Goal: Information Seeking & Learning: Learn about a topic

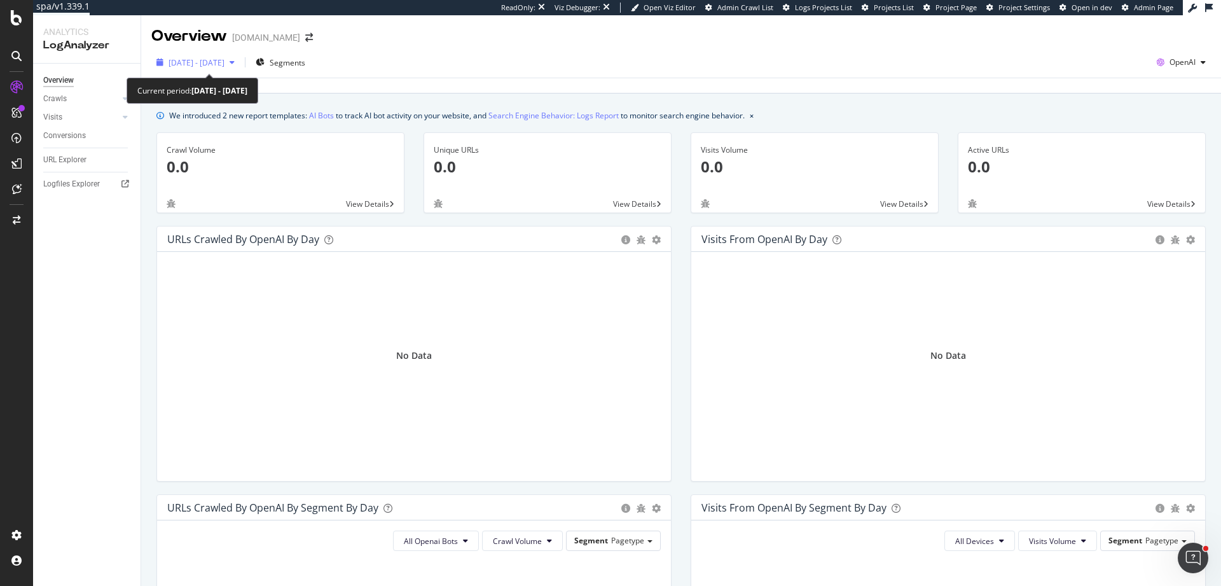
click at [219, 67] on span "2025 Sep. 2nd - Oct. 1st" at bounding box center [197, 62] width 56 height 11
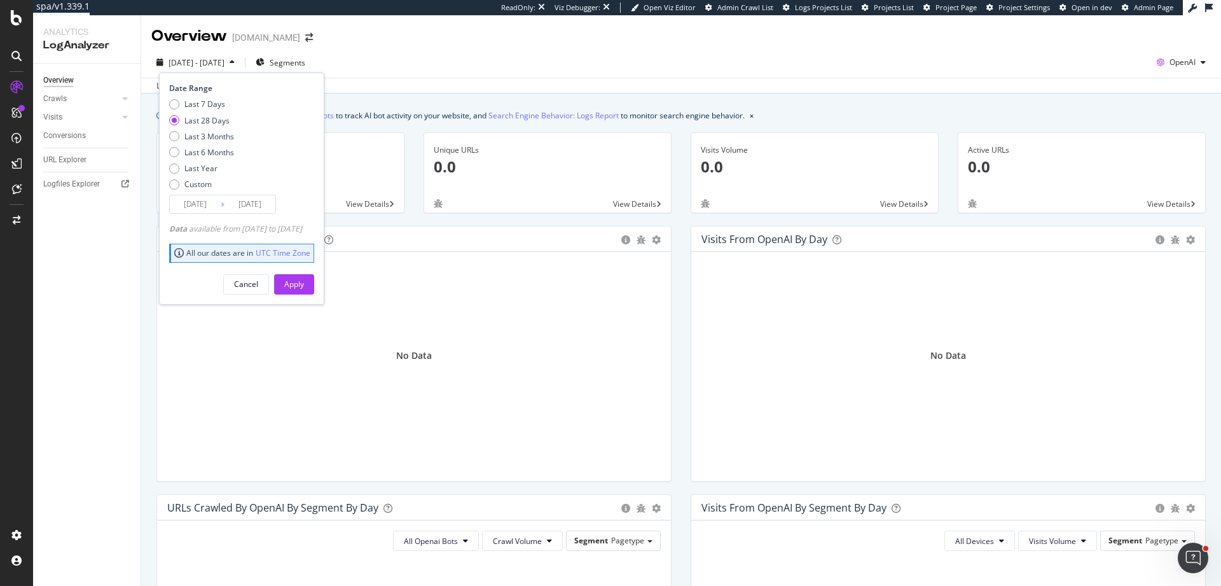
click at [225, 121] on div "Last 28 Days" at bounding box center [206, 120] width 45 height 11
click at [304, 281] on div "Apply" at bounding box center [294, 284] width 20 height 11
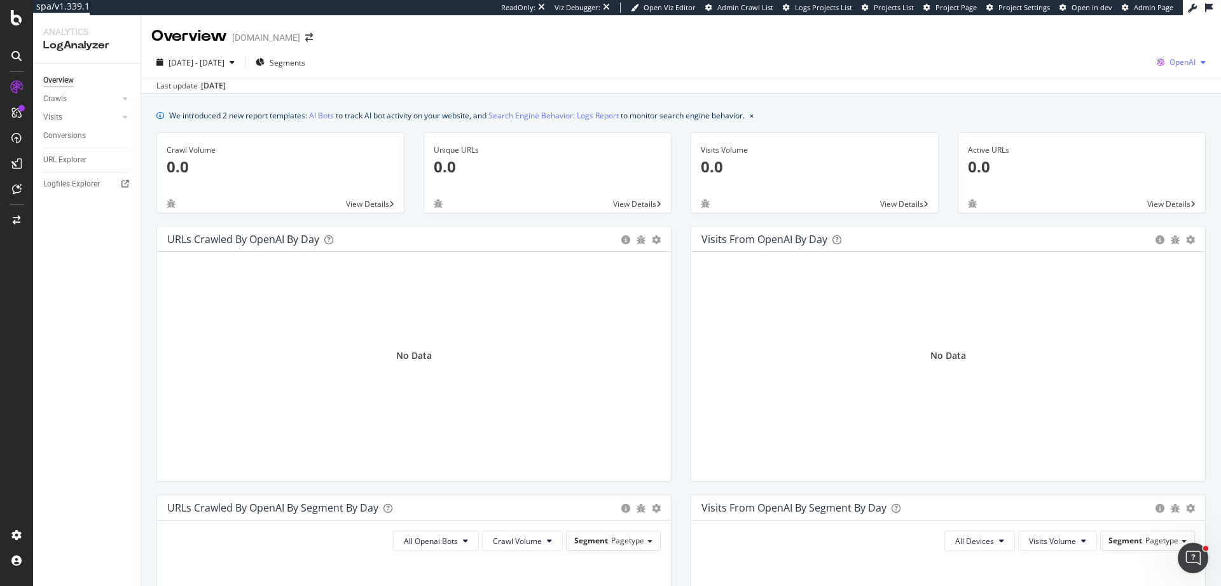
click at [1156, 64] on icon "button" at bounding box center [1161, 62] width 18 height 18
click at [1117, 31] on span "Google" at bounding box center [1107, 27] width 47 height 11
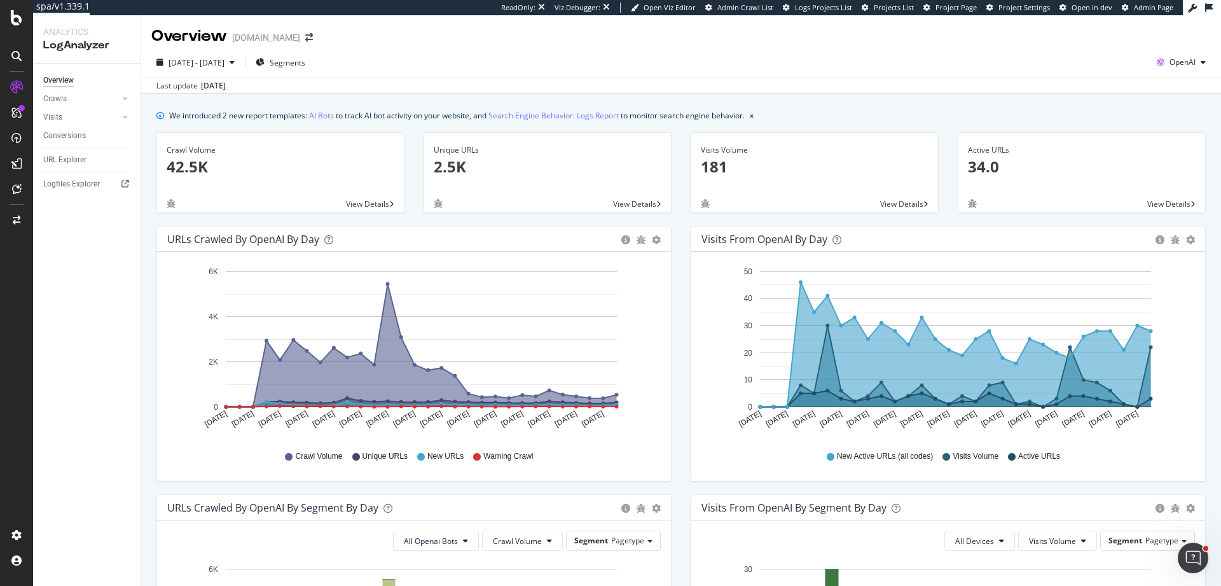
scroll to position [490, 0]
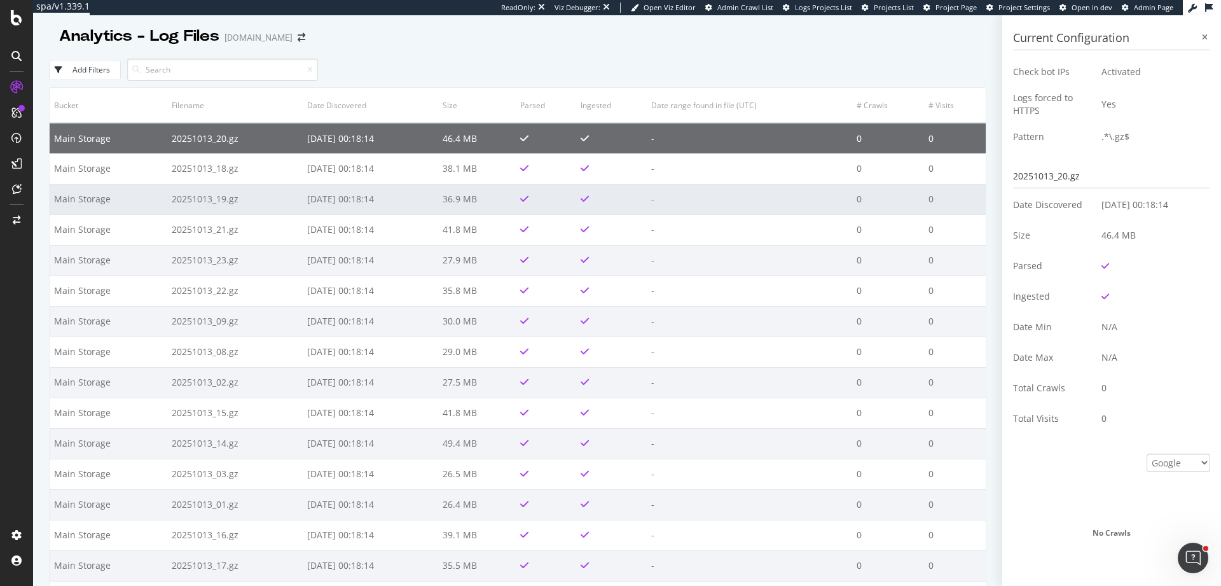
scroll to position [276, 0]
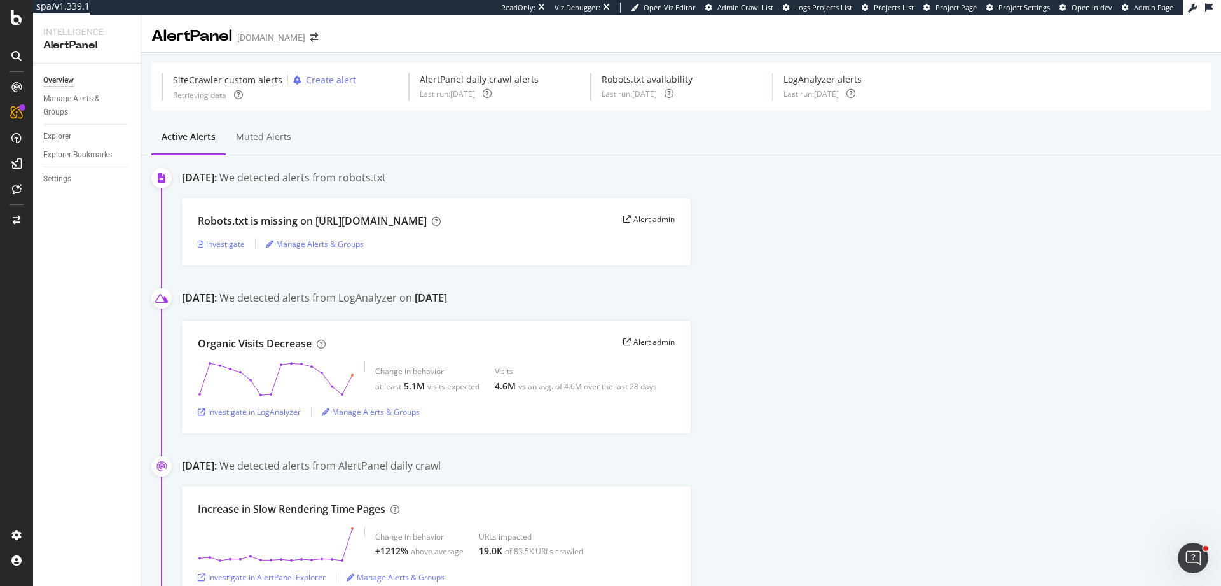
click at [69, 186] on div "Settings" at bounding box center [91, 179] width 97 height 18
click at [69, 184] on div "Settings" at bounding box center [57, 178] width 28 height 13
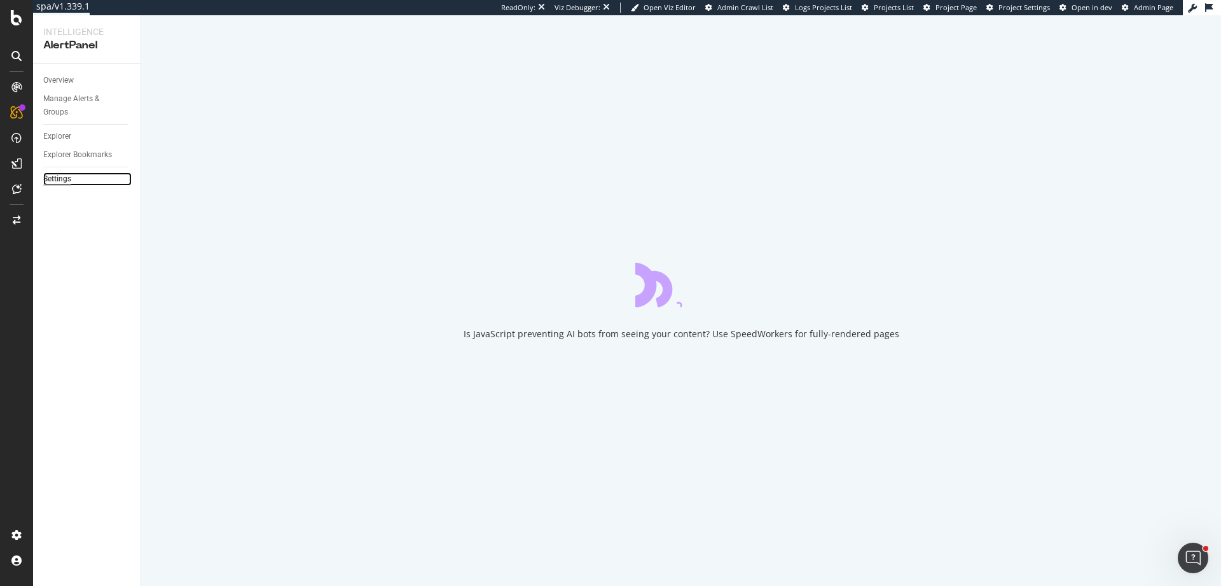
select select "03"
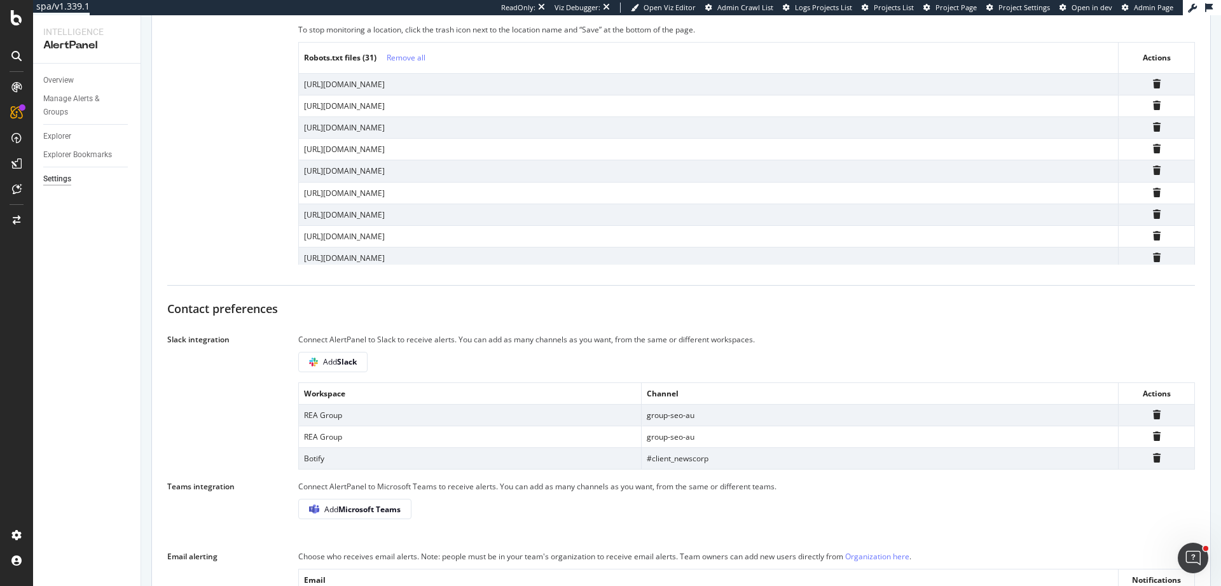
scroll to position [620, 0]
click at [357, 368] on div "Add Slack" at bounding box center [333, 363] width 48 height 18
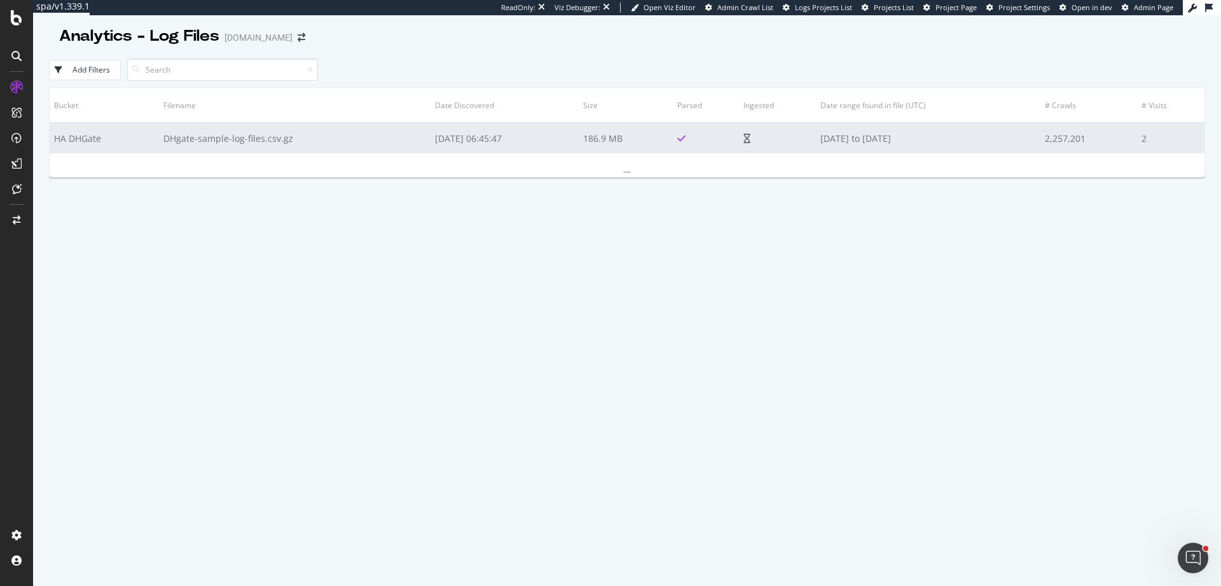
click at [260, 143] on td "DHgate-sample-log-files.csv.gz" at bounding box center [295, 138] width 272 height 31
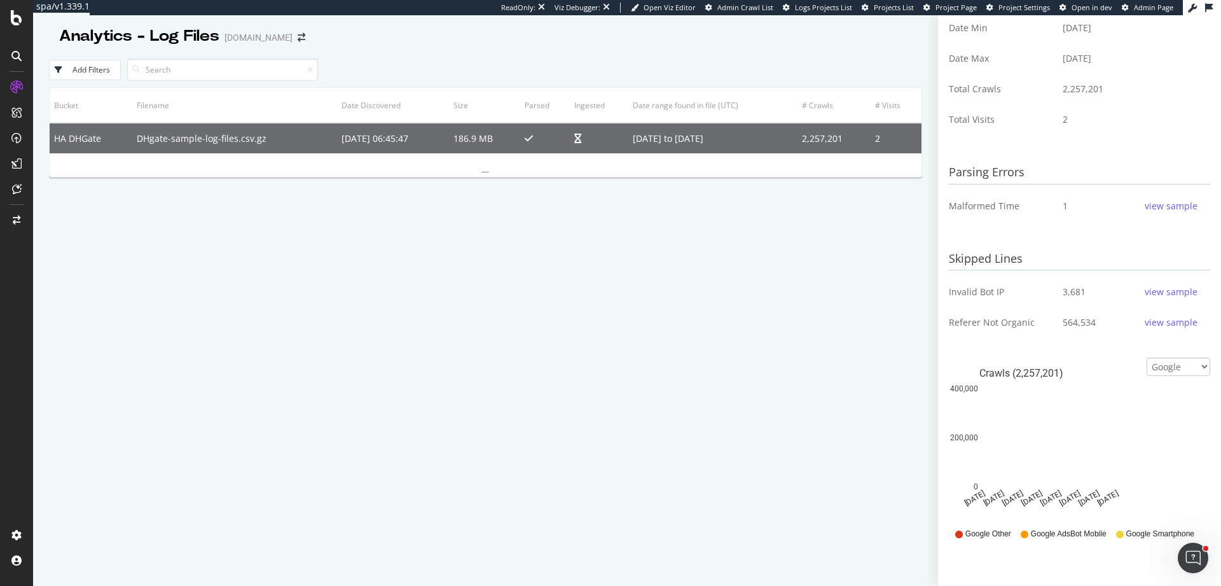
scroll to position [324, 0]
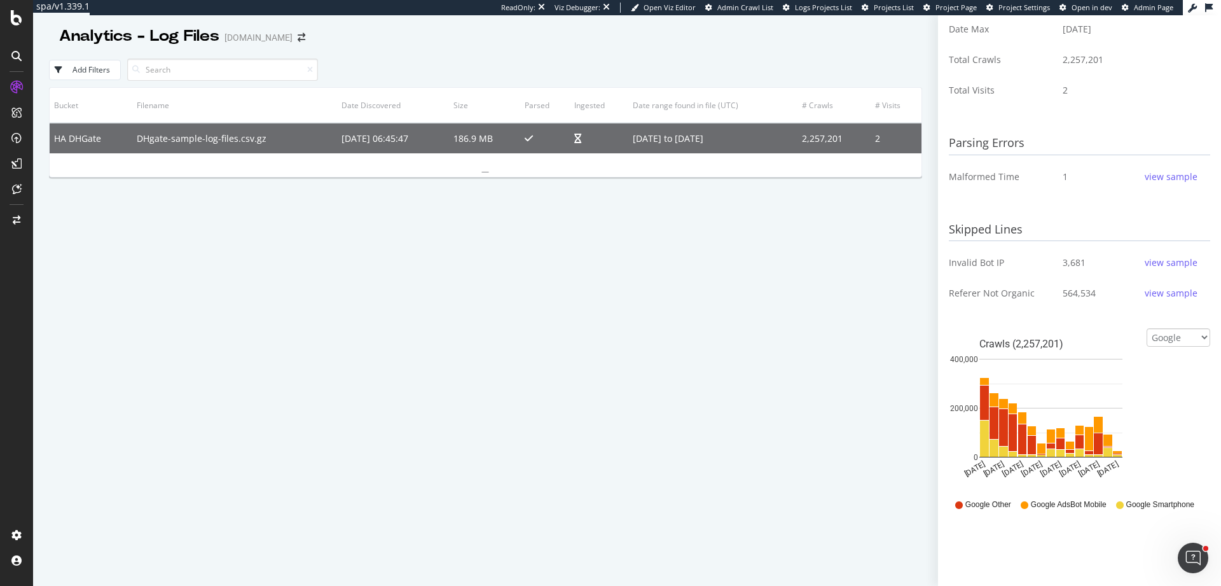
click at [1149, 261] on div "view sample" at bounding box center [1171, 262] width 53 height 13
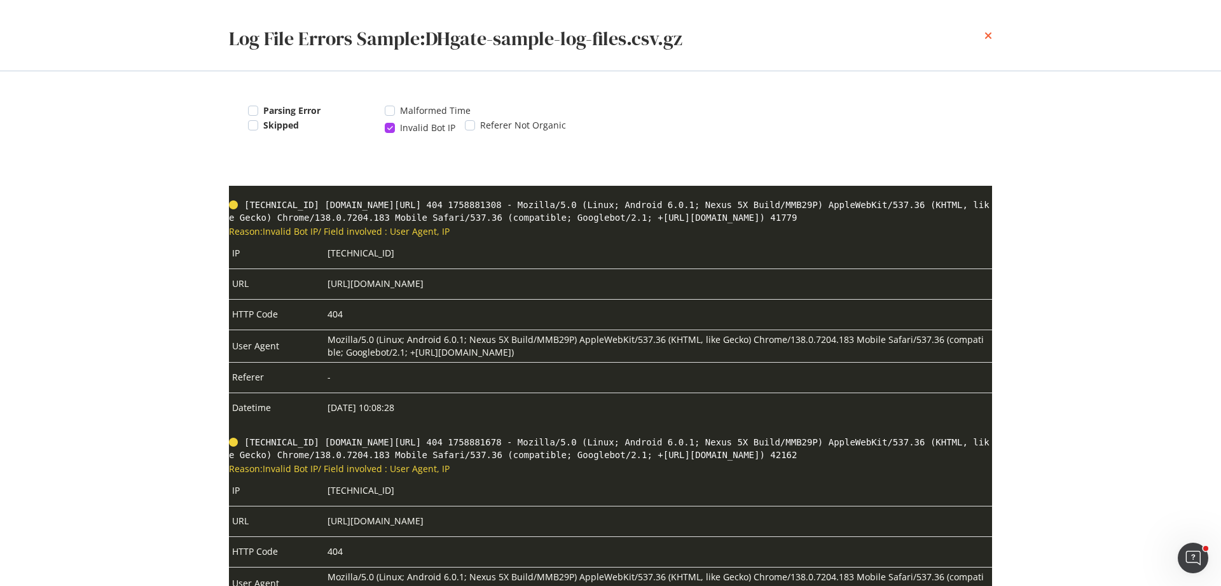
click at [986, 30] on div "times" at bounding box center [989, 35] width 8 height 40
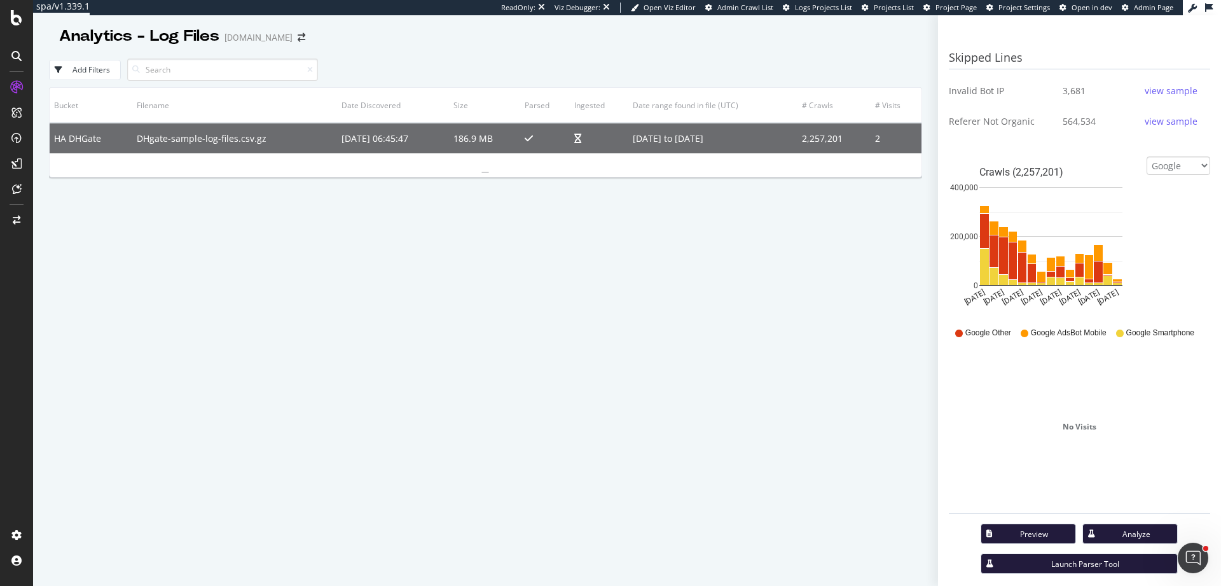
scroll to position [507, 0]
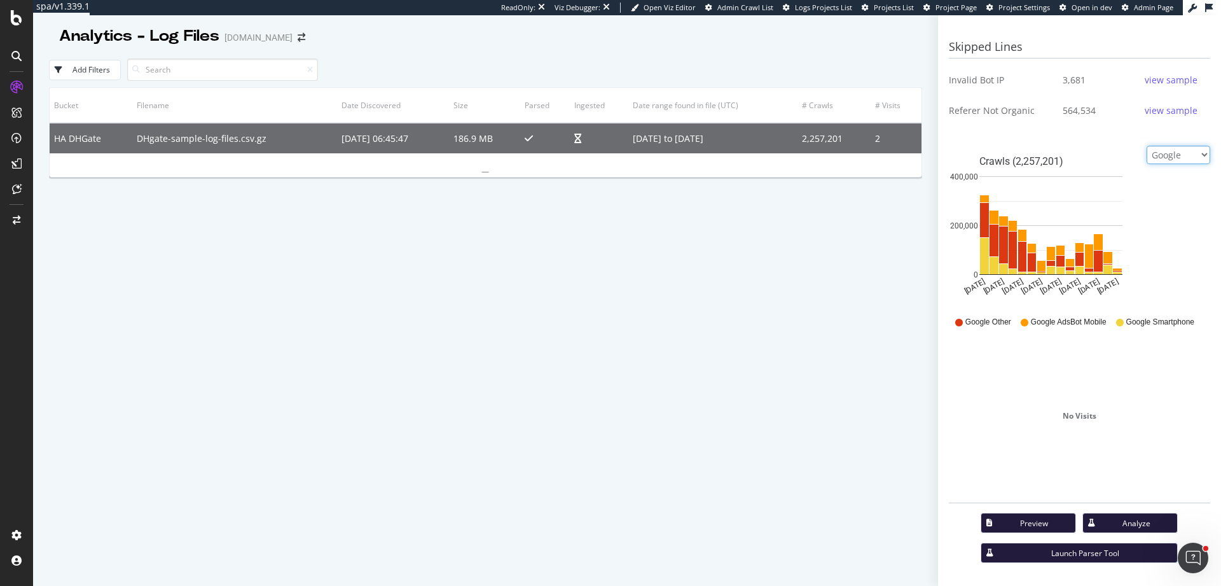
drag, startPoint x: 1151, startPoint y: 162, endPoint x: 1100, endPoint y: 151, distance: 51.5
click at [1100, 151] on div "Google Bing OpenAI Other AI Bots Crawls (2,257,201) 2025-09-26 2025-09-28 2025-…" at bounding box center [1079, 324] width 261 height 357
click at [1147, 164] on select "Google Bing OpenAI Other AI Bots" at bounding box center [1179, 155] width 64 height 18
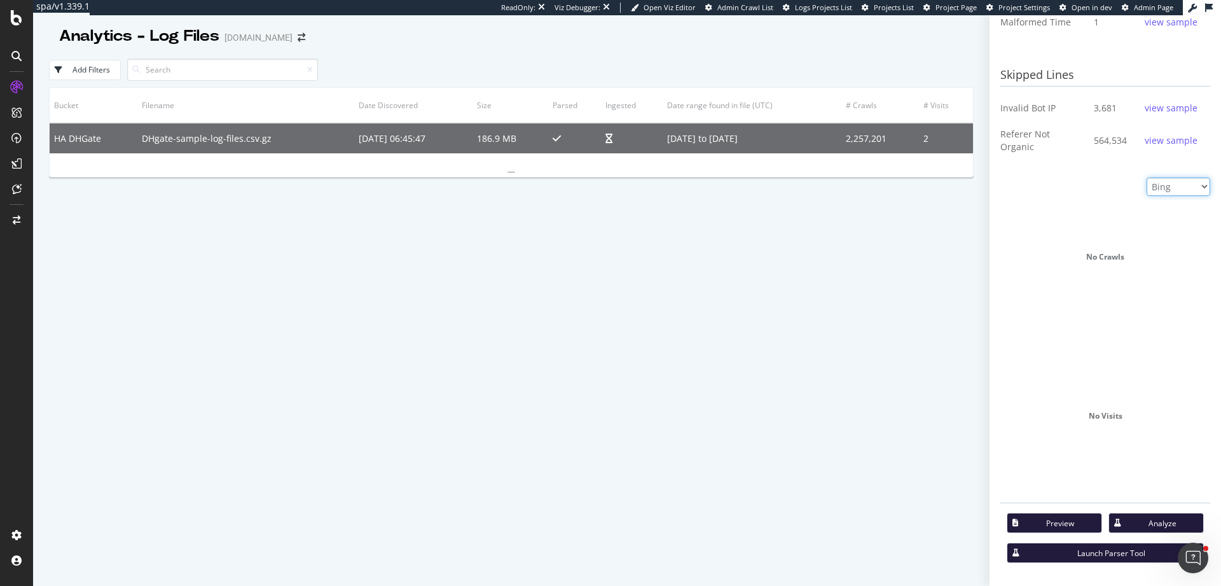
scroll to position [483, 0]
click at [1147, 177] on select "Google Bing OpenAI Other AI Bots" at bounding box center [1179, 186] width 64 height 18
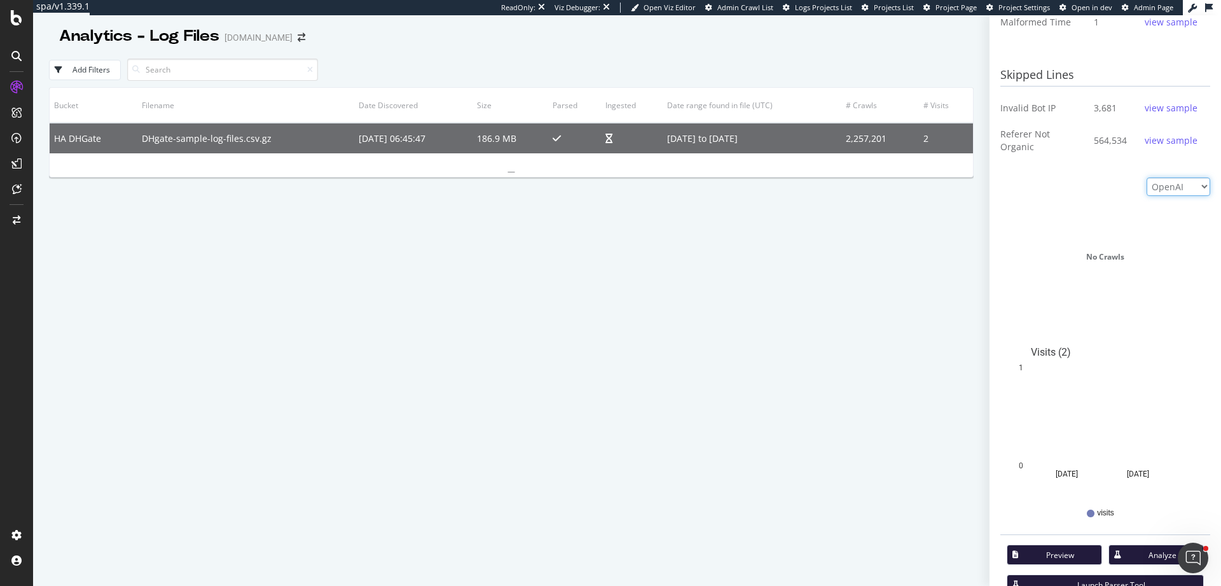
scroll to position [511, 0]
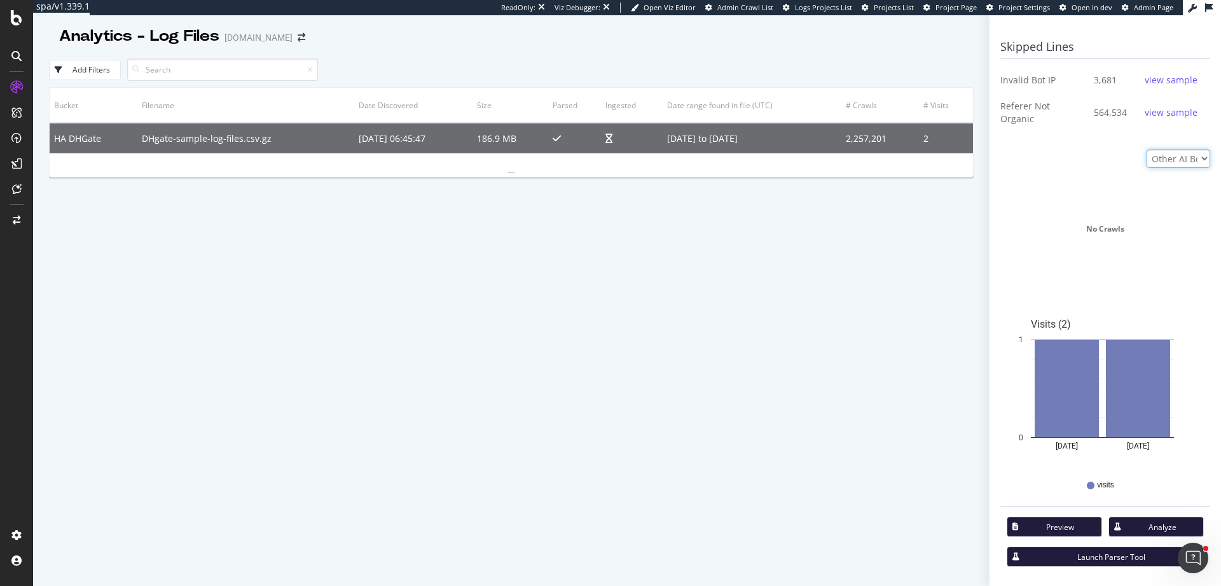
click at [1147, 168] on select "Google Bing OpenAI Other AI Bots" at bounding box center [1179, 158] width 64 height 18
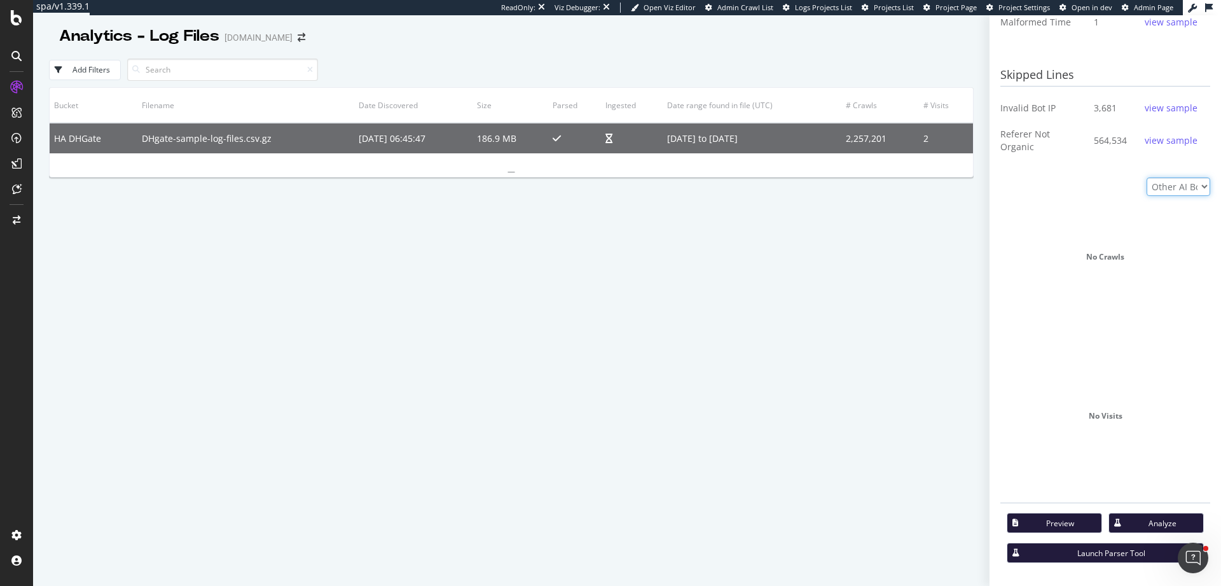
select select "google"
click at [1147, 177] on select "Google Bing OpenAI Other AI Bots" at bounding box center [1179, 186] width 64 height 18
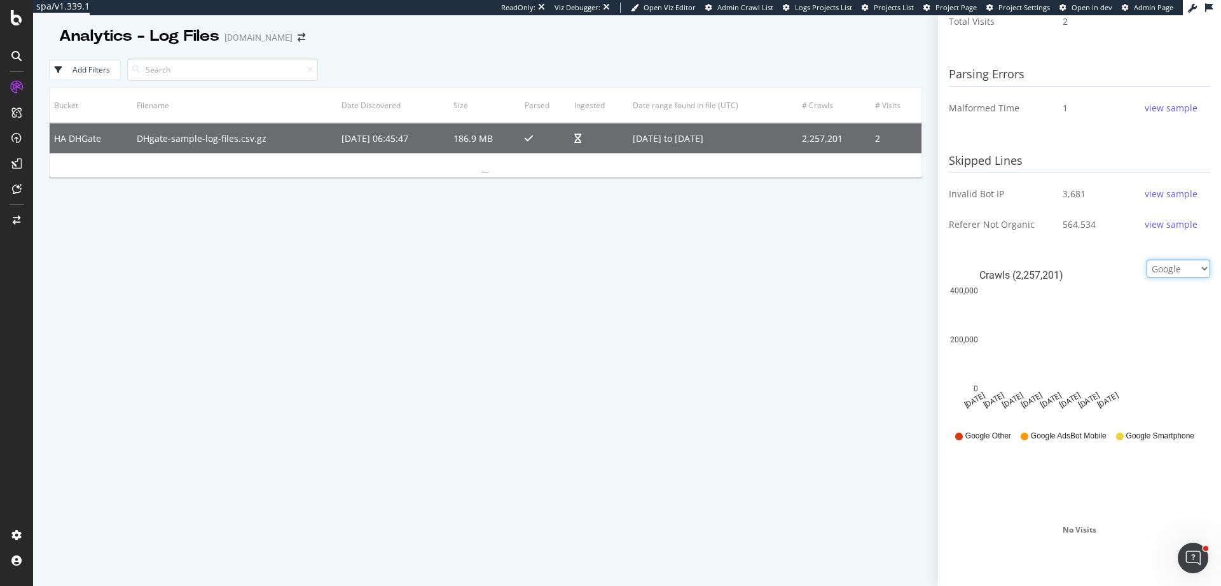
scroll to position [392, 0]
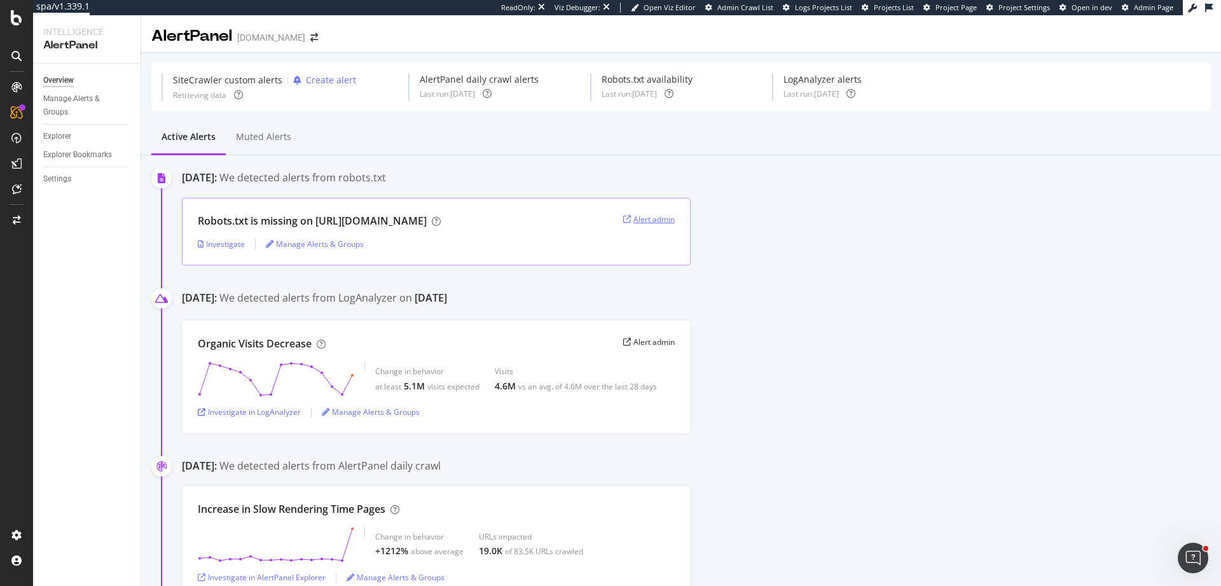
click at [654, 224] on div "Alert admin" at bounding box center [649, 219] width 52 height 11
click at [312, 245] on div "Manage Alerts & Groups" at bounding box center [315, 243] width 98 height 11
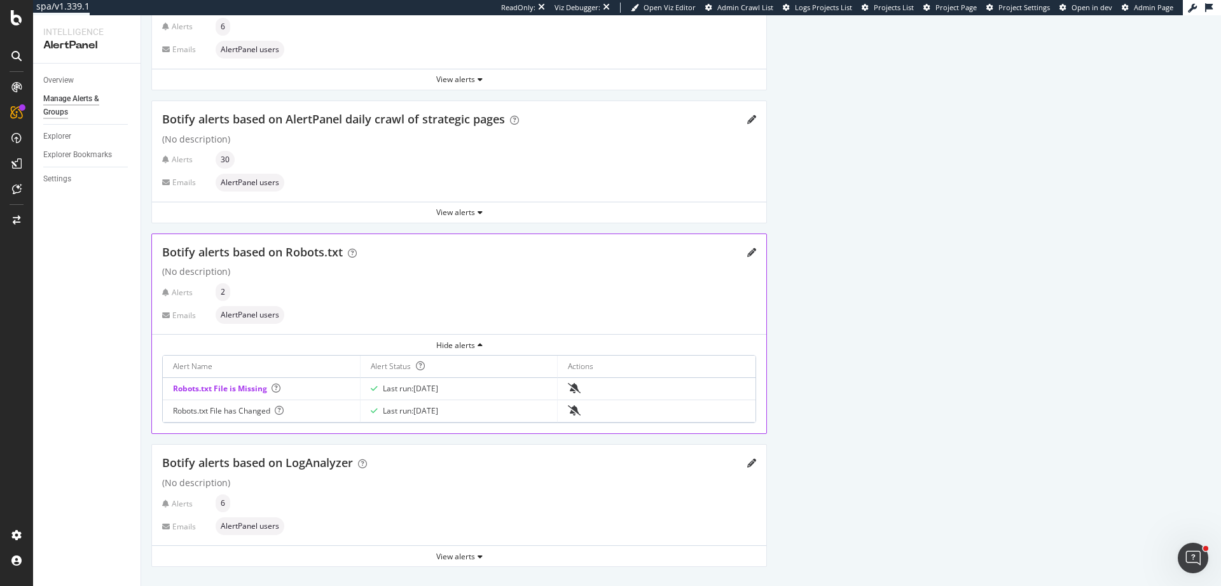
scroll to position [178, 0]
click at [464, 208] on div "View alerts" at bounding box center [459, 210] width 614 height 11
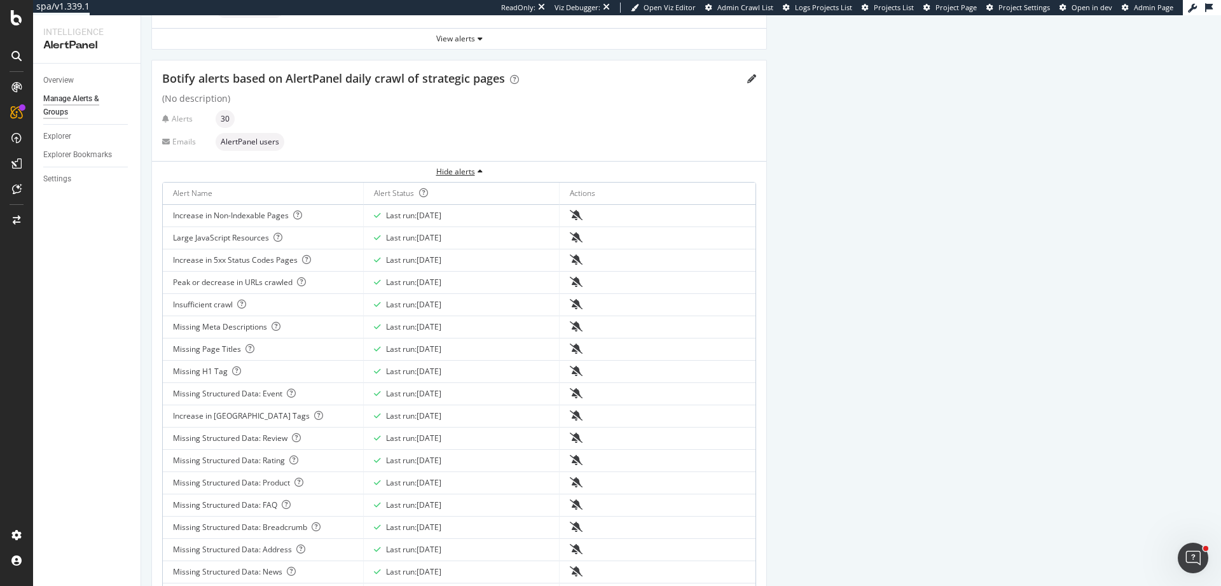
scroll to position [216, 0]
click at [459, 172] on div "Hide alerts" at bounding box center [459, 172] width 614 height 11
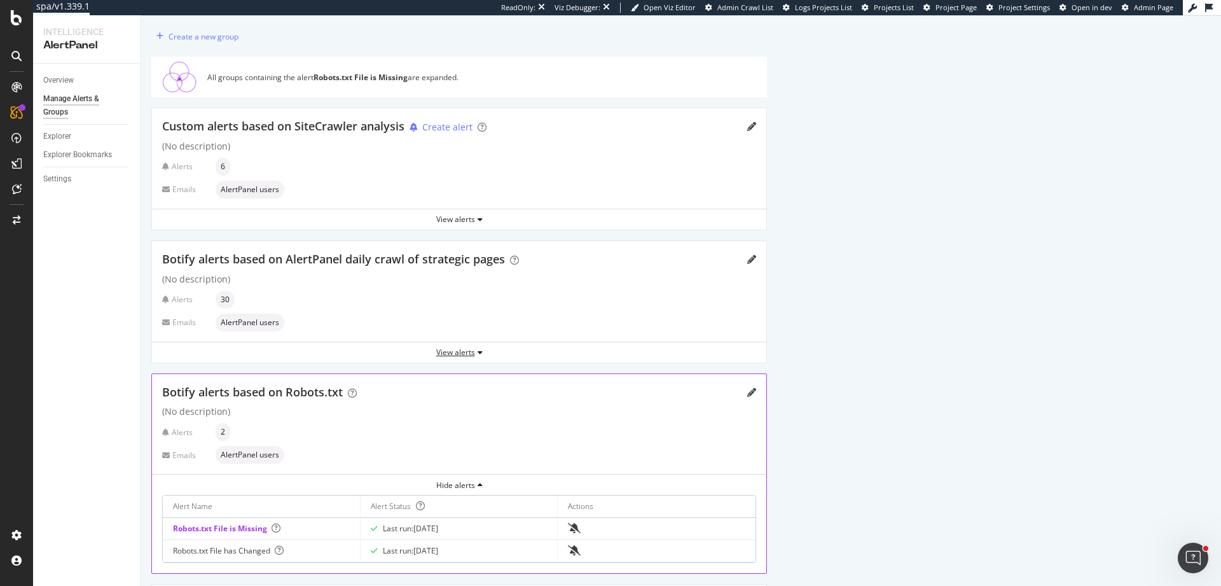
scroll to position [0, 0]
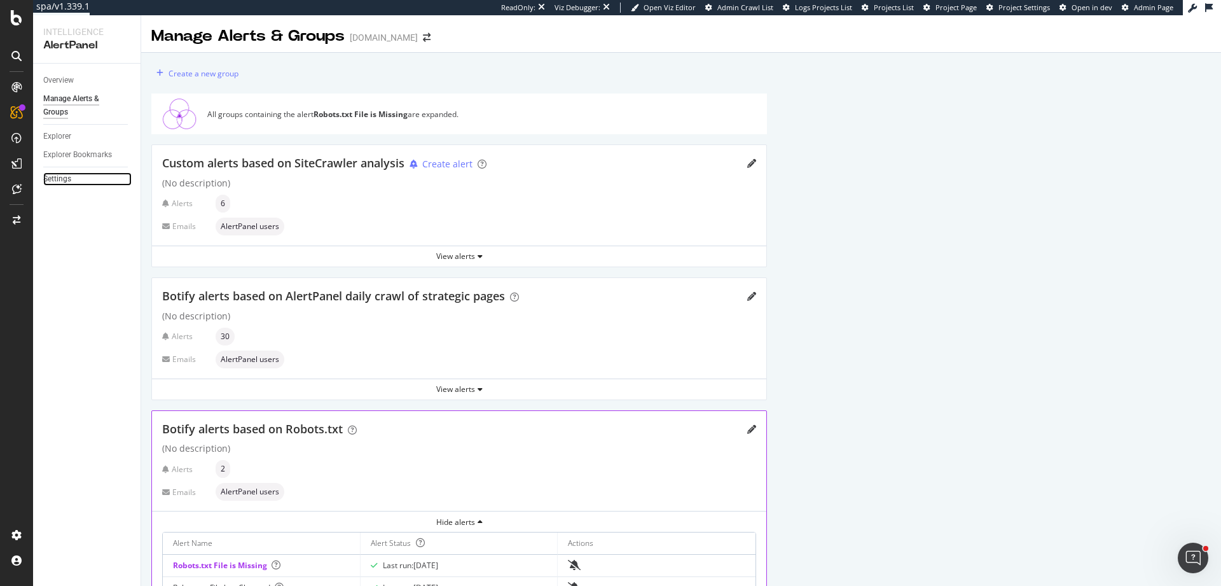
click at [81, 174] on link "Settings" at bounding box center [87, 178] width 88 height 13
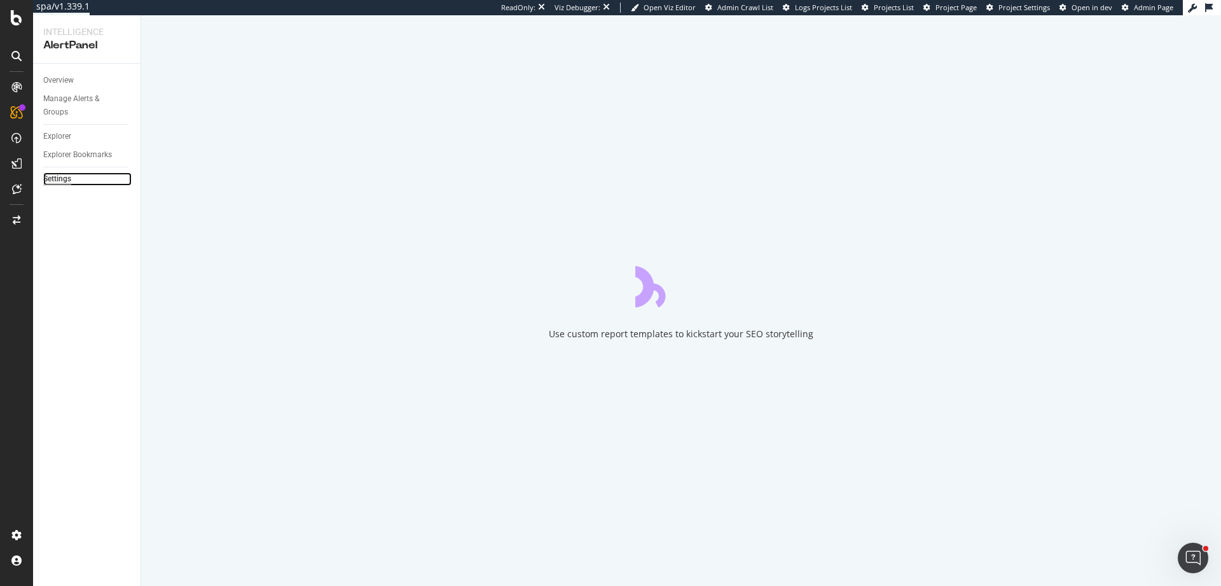
select select "03"
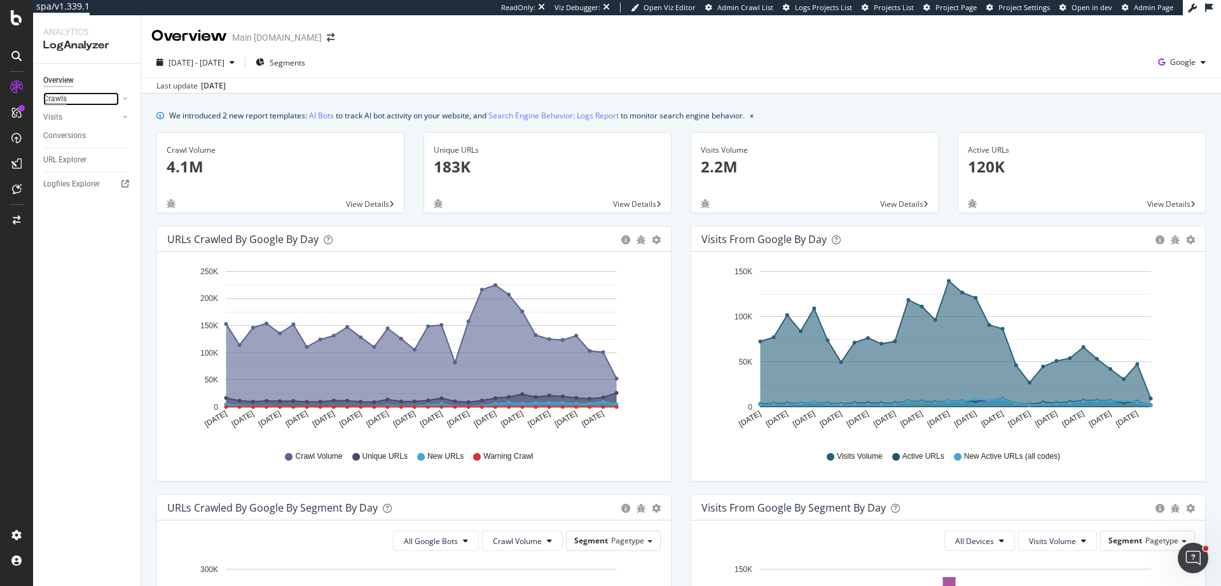
click at [46, 102] on div "Crawls" at bounding box center [55, 98] width 24 height 13
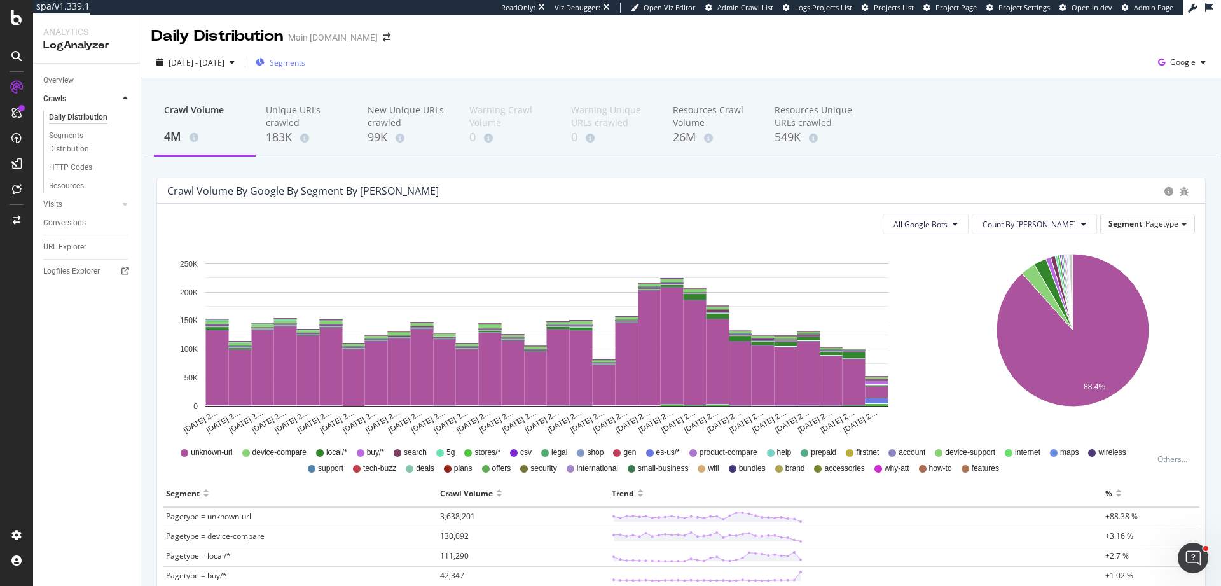
click at [305, 64] on span "Segments" at bounding box center [288, 62] width 36 height 11
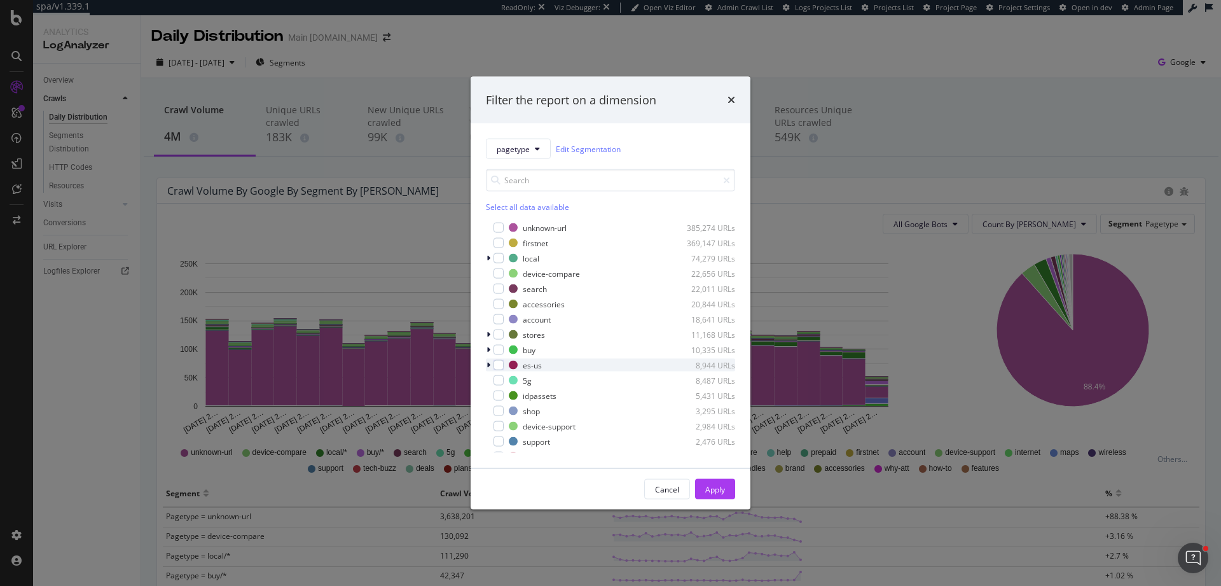
click at [490, 366] on div "modal" at bounding box center [490, 365] width 8 height 13
click at [490, 366] on icon "modal" at bounding box center [488, 365] width 5 height 8
click at [546, 148] on button "pagetype" at bounding box center [518, 149] width 65 height 20
click at [668, 152] on div "pagetype Edit Segmentation" at bounding box center [610, 149] width 249 height 20
click at [490, 257] on div "modal" at bounding box center [490, 258] width 8 height 13
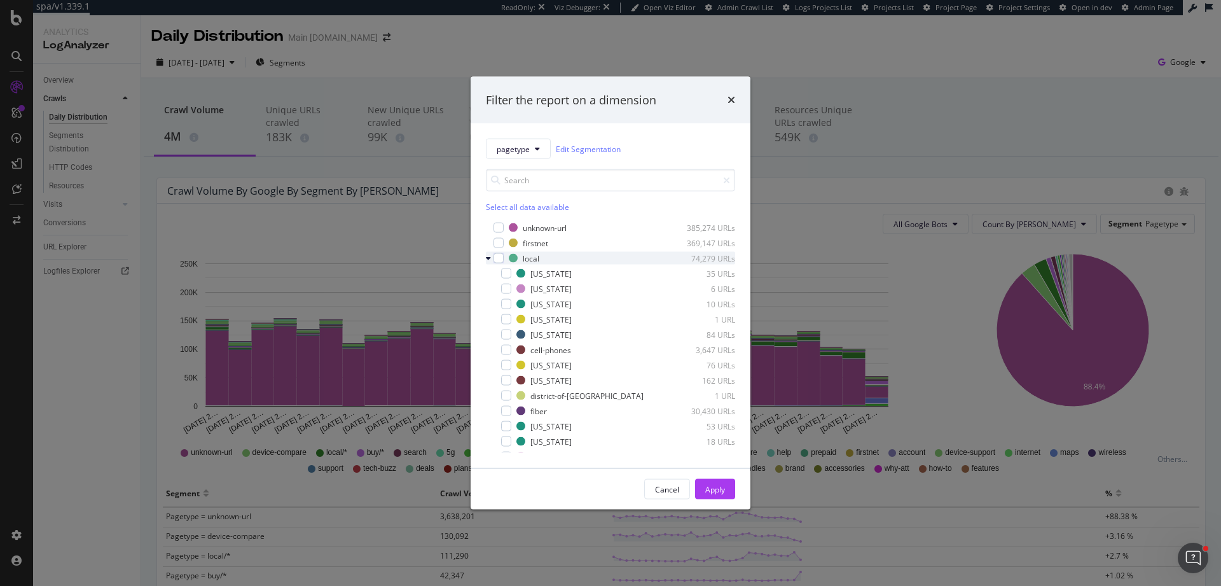
click at [490, 257] on icon "modal" at bounding box center [488, 258] width 5 height 8
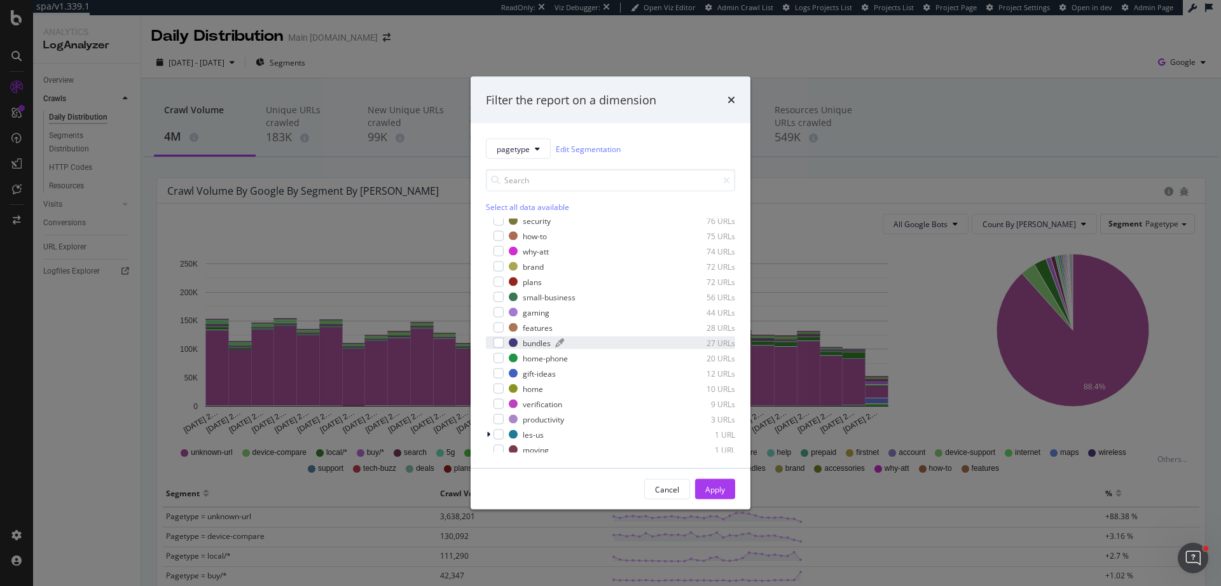
scroll to position [453, 0]
click at [731, 101] on icon "times" at bounding box center [732, 100] width 8 height 10
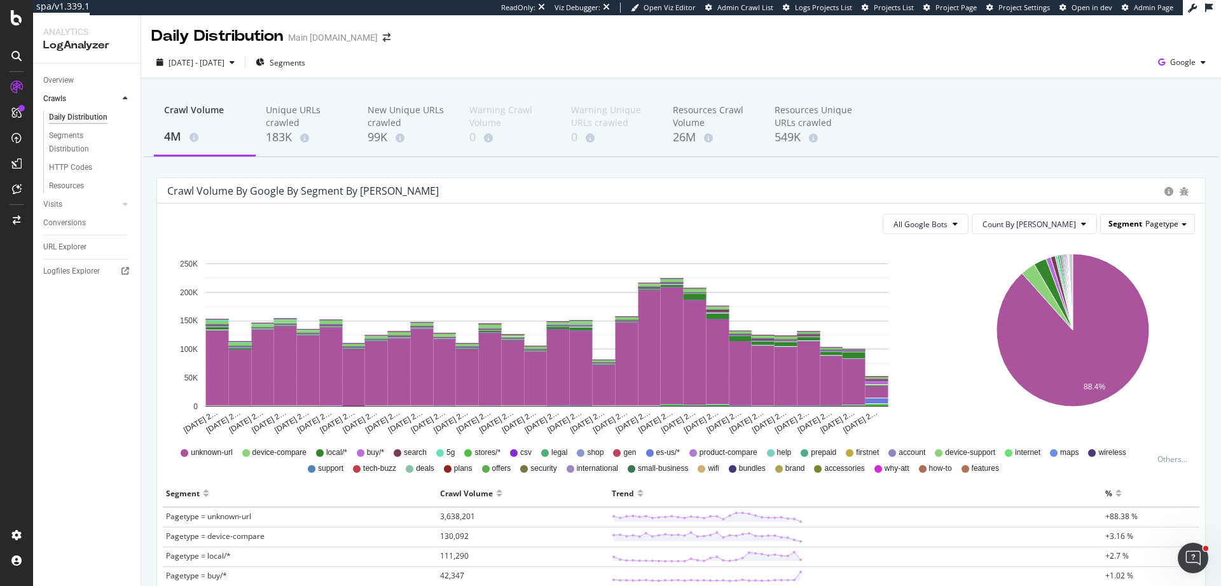
click at [1138, 230] on div "Segment Pagetype" at bounding box center [1147, 223] width 93 height 18
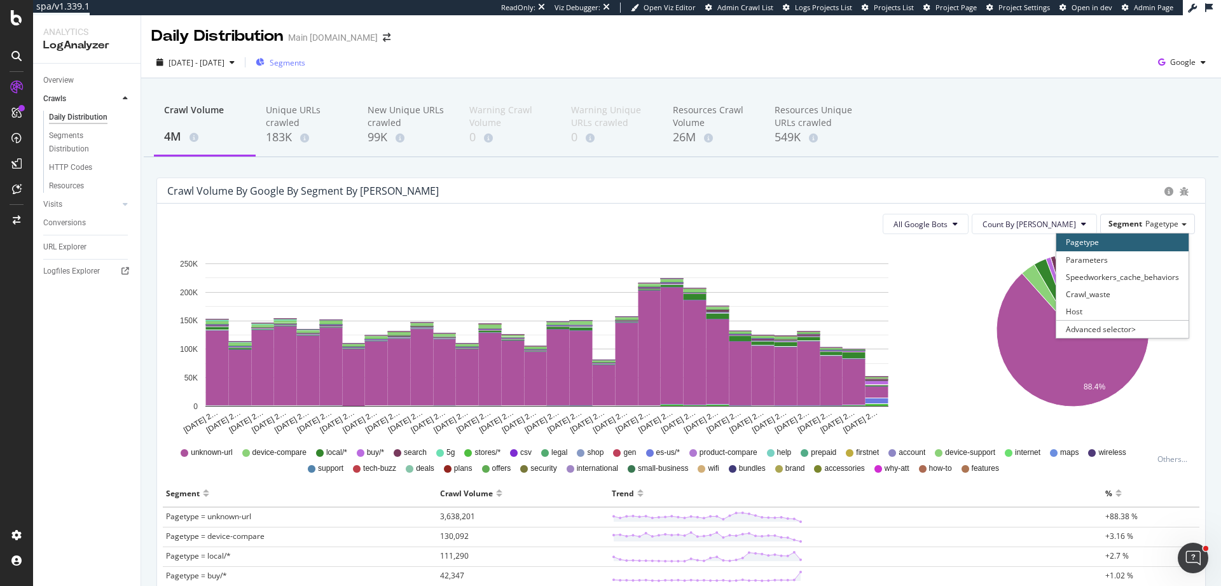
click at [305, 62] on span "Segments" at bounding box center [288, 62] width 36 height 11
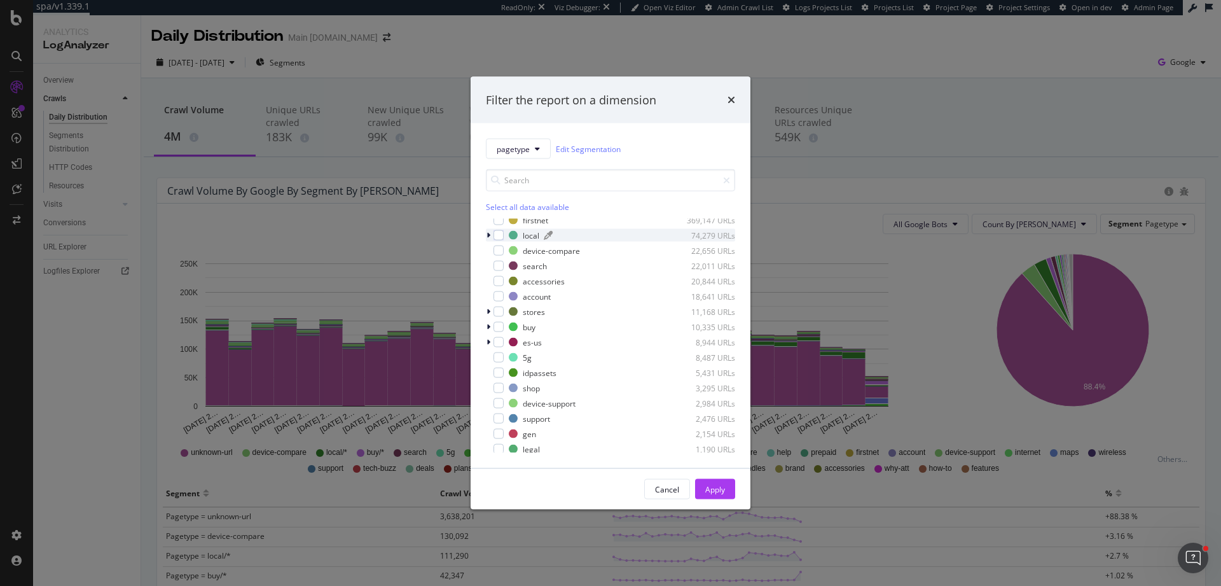
scroll to position [0, 0]
click at [731, 96] on icon "times" at bounding box center [732, 100] width 8 height 10
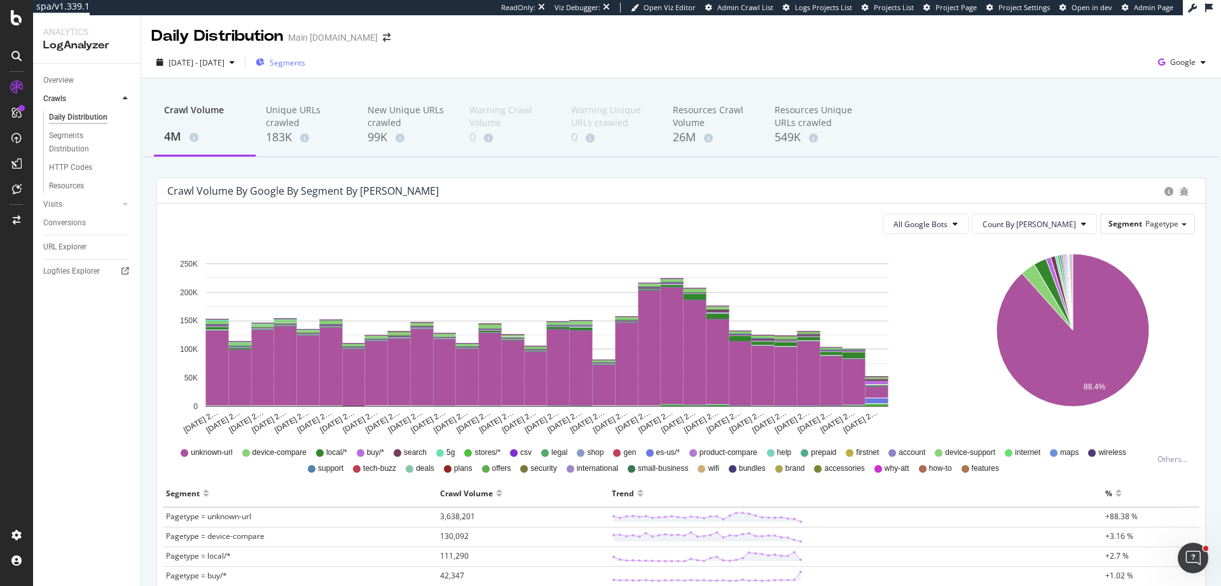
click at [305, 67] on span "Segments" at bounding box center [288, 62] width 36 height 11
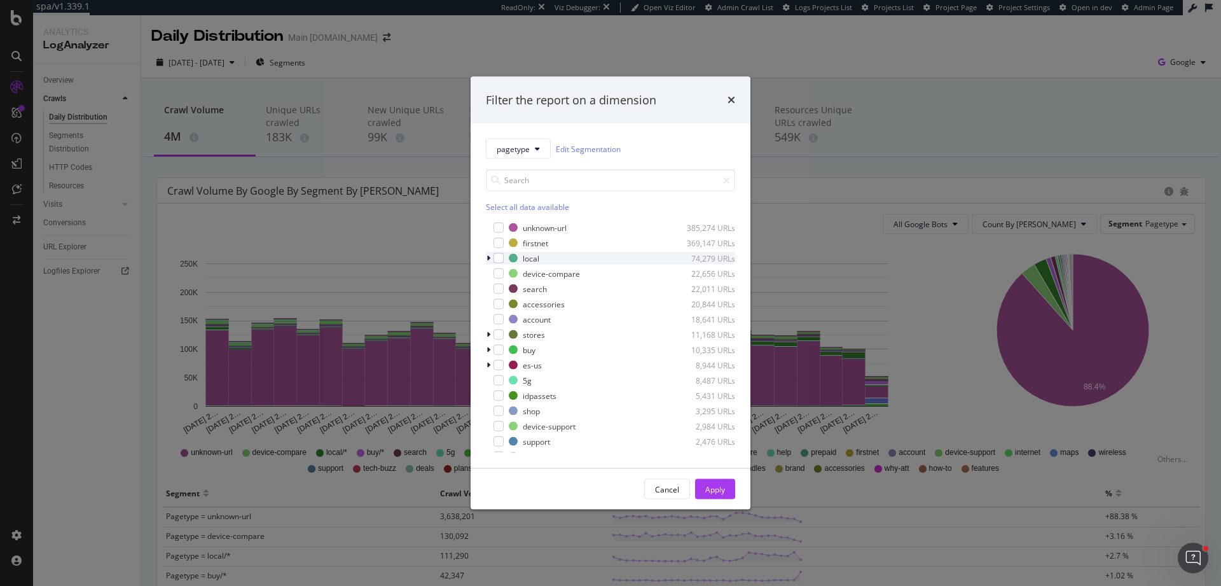
click at [486, 256] on div "modal" at bounding box center [490, 258] width 8 height 13
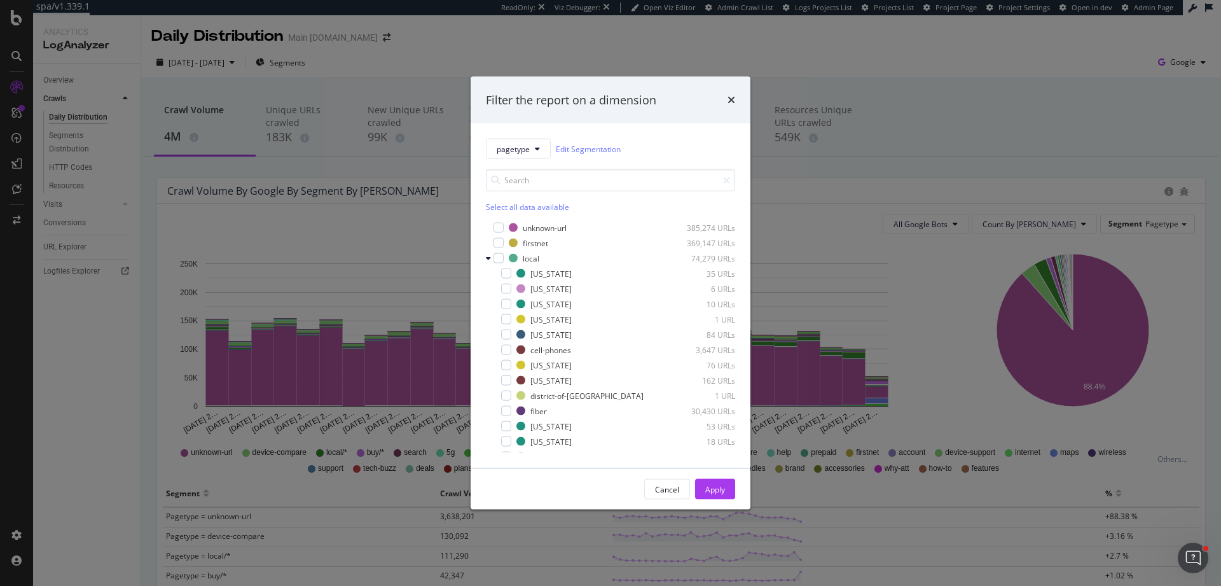
click at [485, 257] on div "pagetype Edit Segmentation Select all data available unknown-url 385,274 URLs f…" at bounding box center [611, 295] width 280 height 345
click at [487, 258] on icon "modal" at bounding box center [488, 258] width 5 height 8
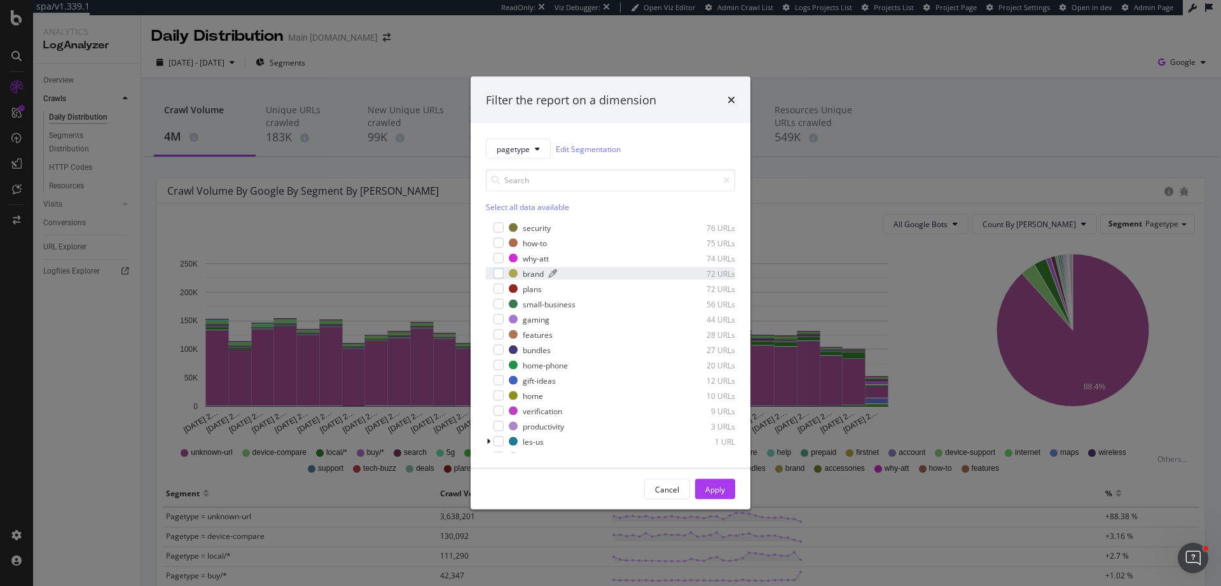
scroll to position [453, 0]
click at [725, 99] on div "Filter the report on a dimension" at bounding box center [610, 100] width 249 height 17
click at [726, 99] on div "Filter the report on a dimension" at bounding box center [610, 100] width 249 height 17
click at [738, 99] on div "Filter the report on a dimension" at bounding box center [611, 99] width 280 height 47
click at [731, 104] on icon "times" at bounding box center [732, 100] width 8 height 10
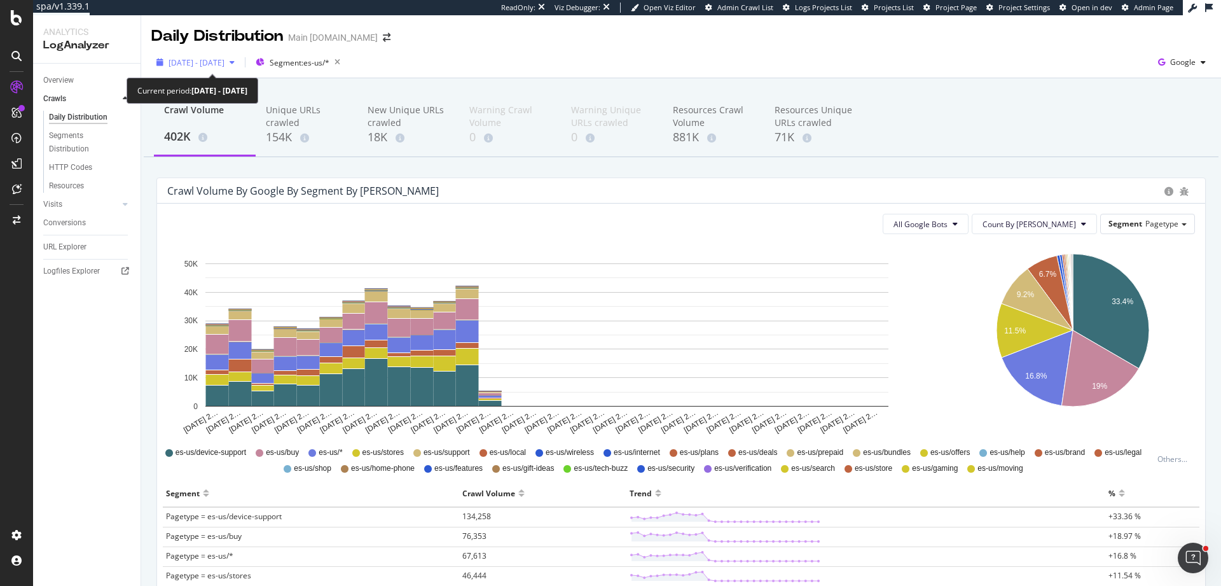
click at [225, 67] on span "2025 Aug. 2nd - Aug. 31st" at bounding box center [197, 62] width 56 height 11
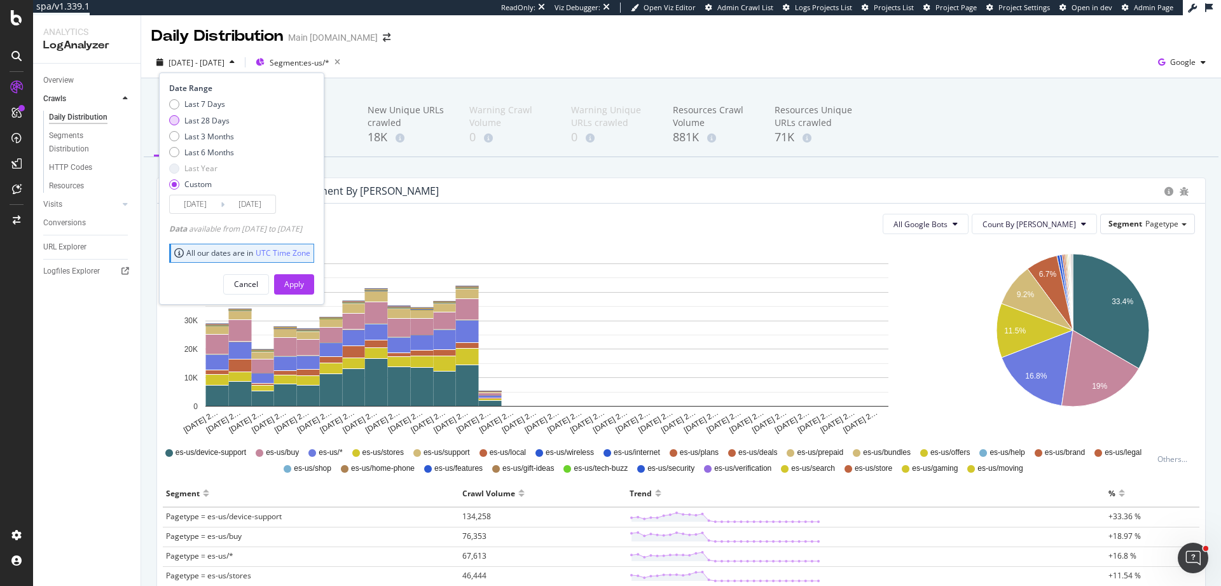
click at [224, 118] on div "Last 28 Days" at bounding box center [206, 120] width 45 height 11
type input "2025/09/17"
type input "2025/10/14"
click at [304, 280] on div "Apply" at bounding box center [294, 284] width 20 height 11
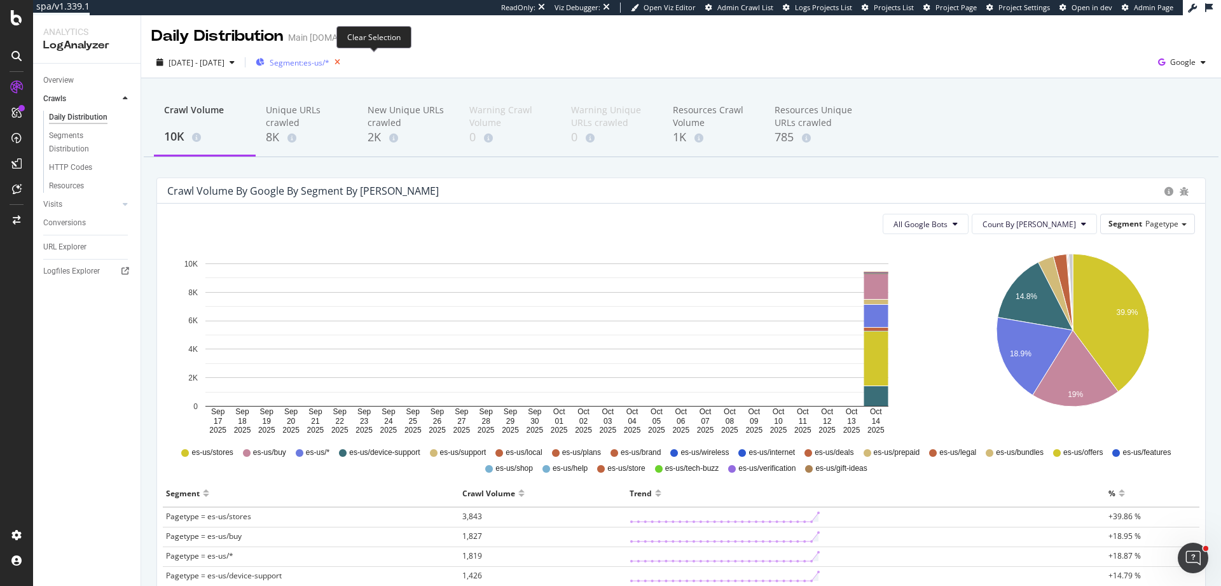
click at [345, 61] on icon "button" at bounding box center [337, 62] width 16 height 18
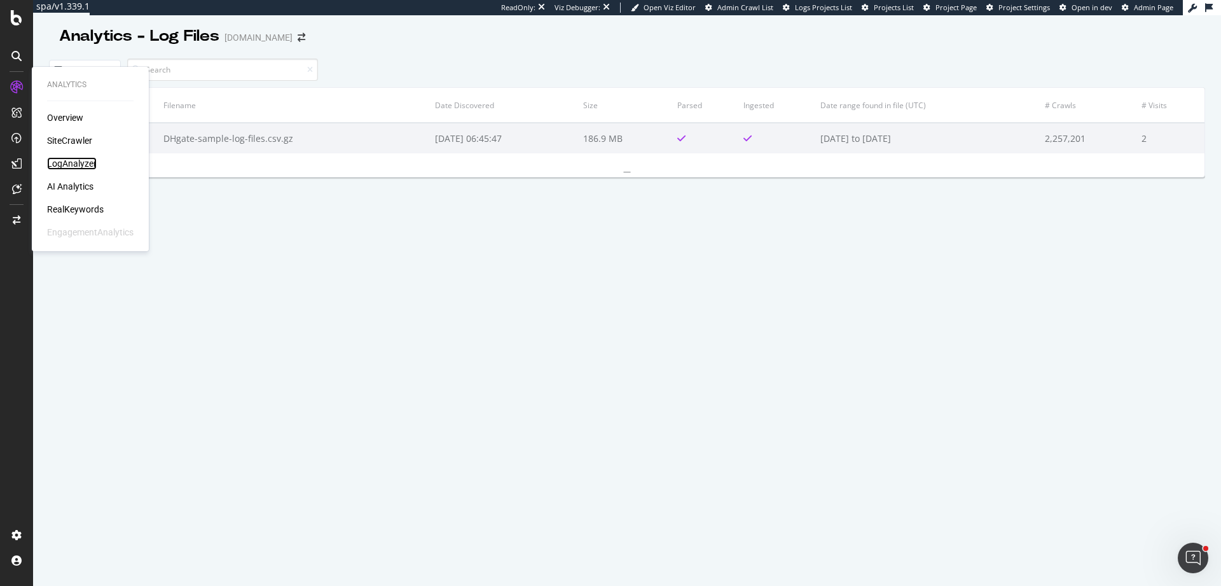
click at [74, 162] on div "LogAnalyzer" at bounding box center [72, 163] width 50 height 13
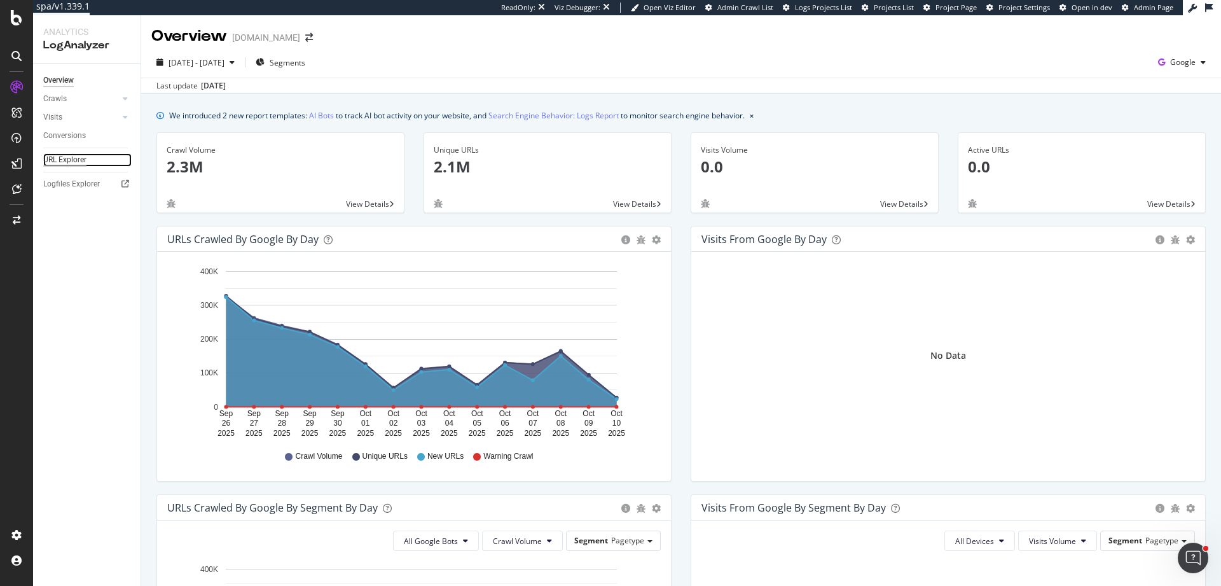
click at [78, 166] on div "URL Explorer" at bounding box center [64, 159] width 43 height 13
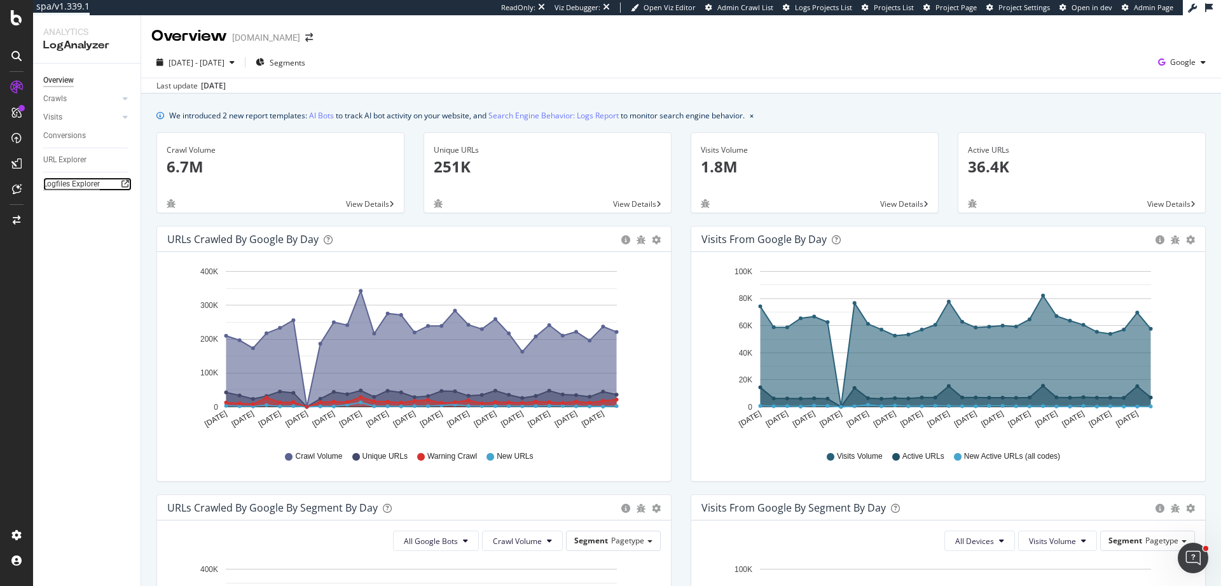
click at [74, 185] on div "Logfiles Explorer" at bounding box center [71, 183] width 57 height 13
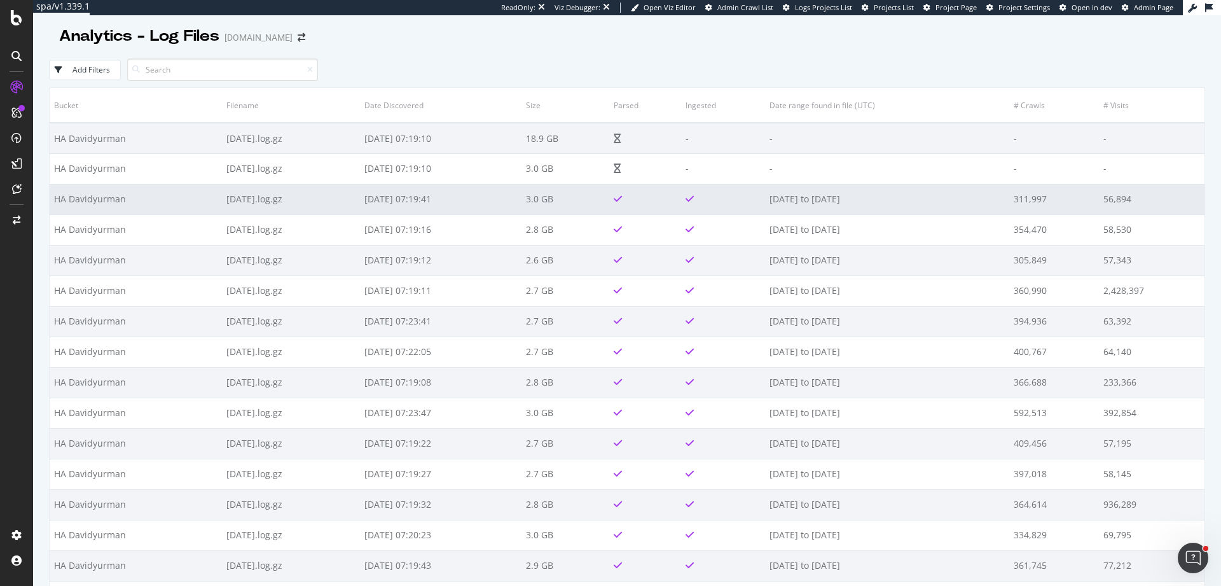
click at [934, 195] on td "[DATE] to [DATE]" at bounding box center [887, 199] width 244 height 31
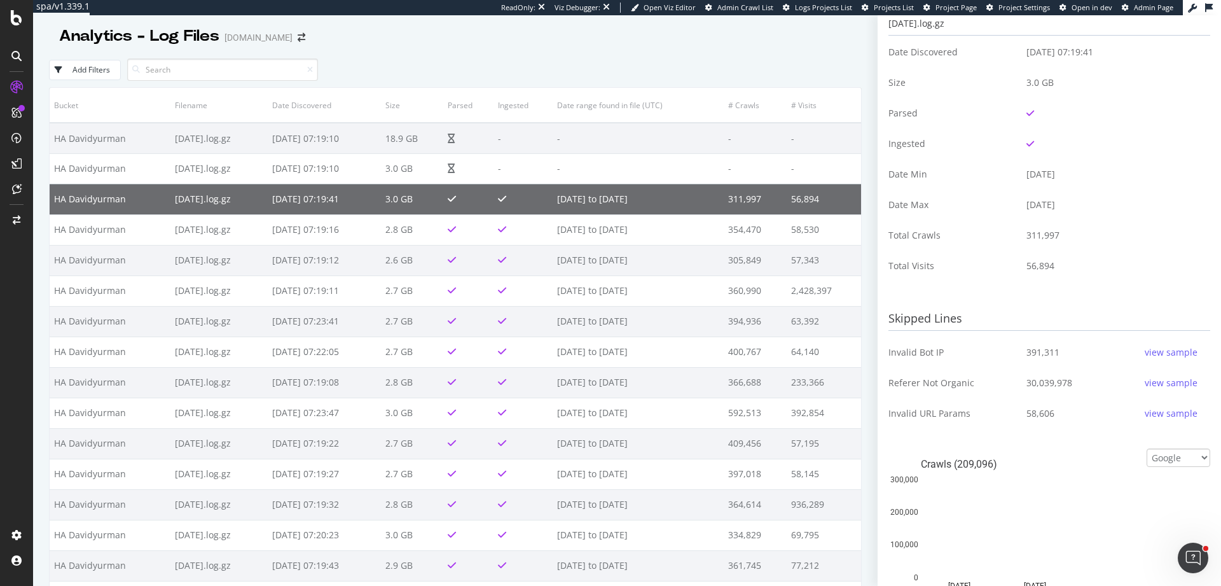
scroll to position [162, 0]
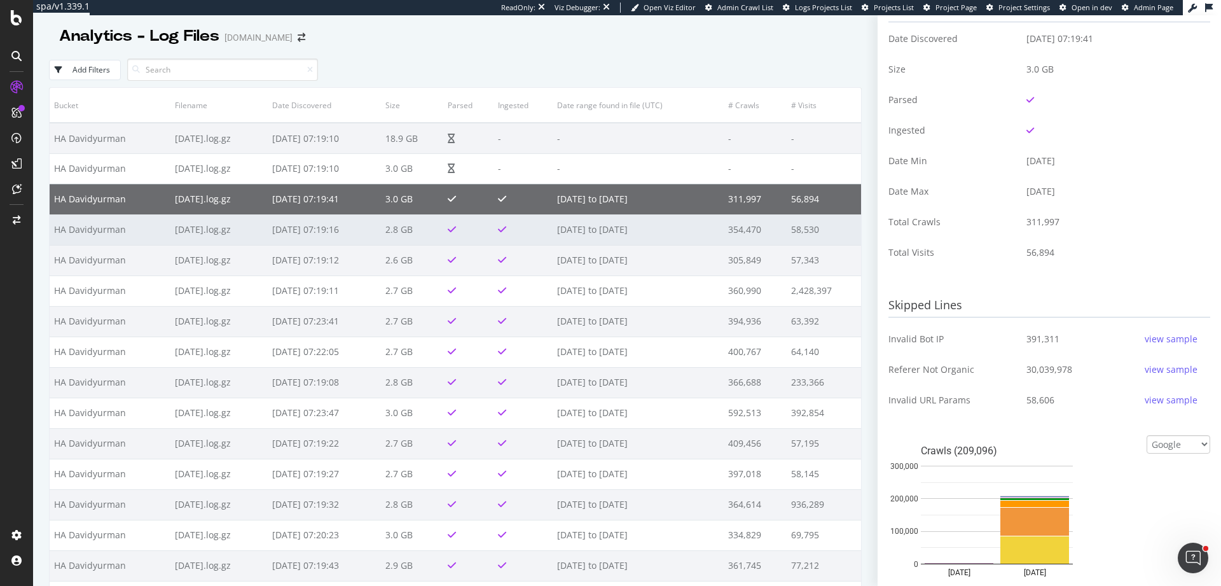
click at [791, 240] on td "58,530" at bounding box center [824, 229] width 74 height 31
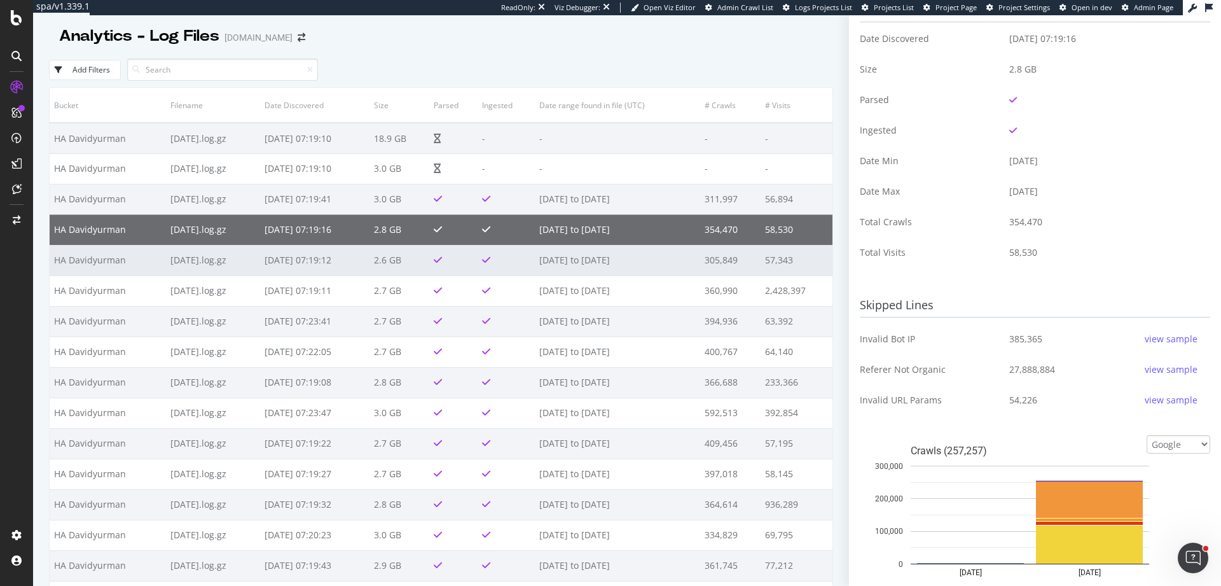
click at [787, 260] on td "57,343" at bounding box center [797, 260] width 72 height 31
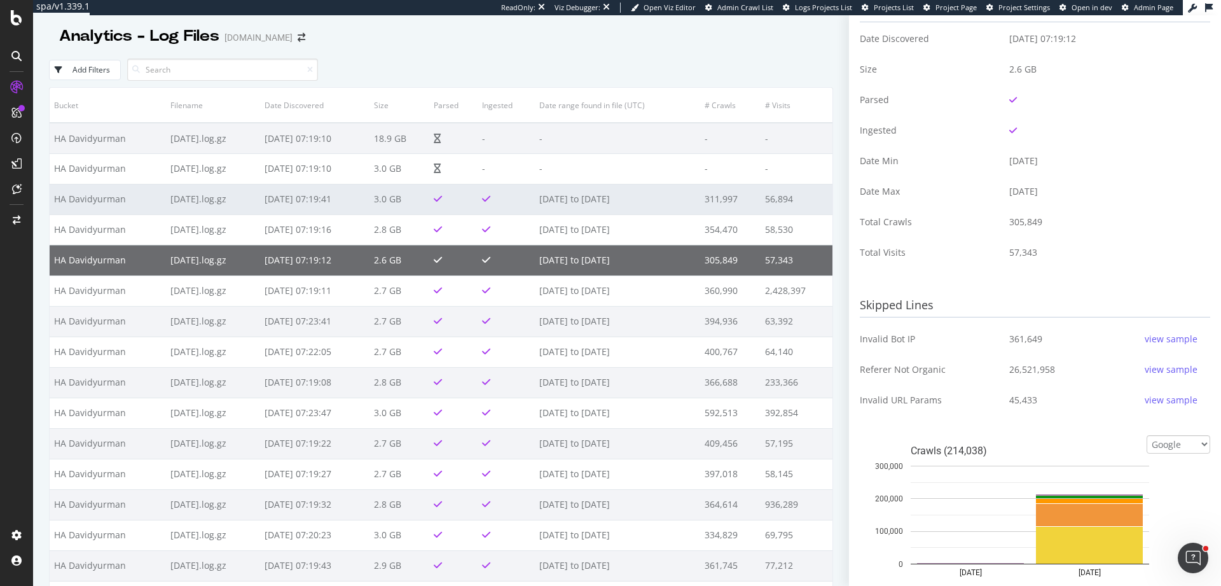
click at [775, 206] on td "56,894" at bounding box center [797, 199] width 72 height 31
